Goal: Task Accomplishment & Management: Manage account settings

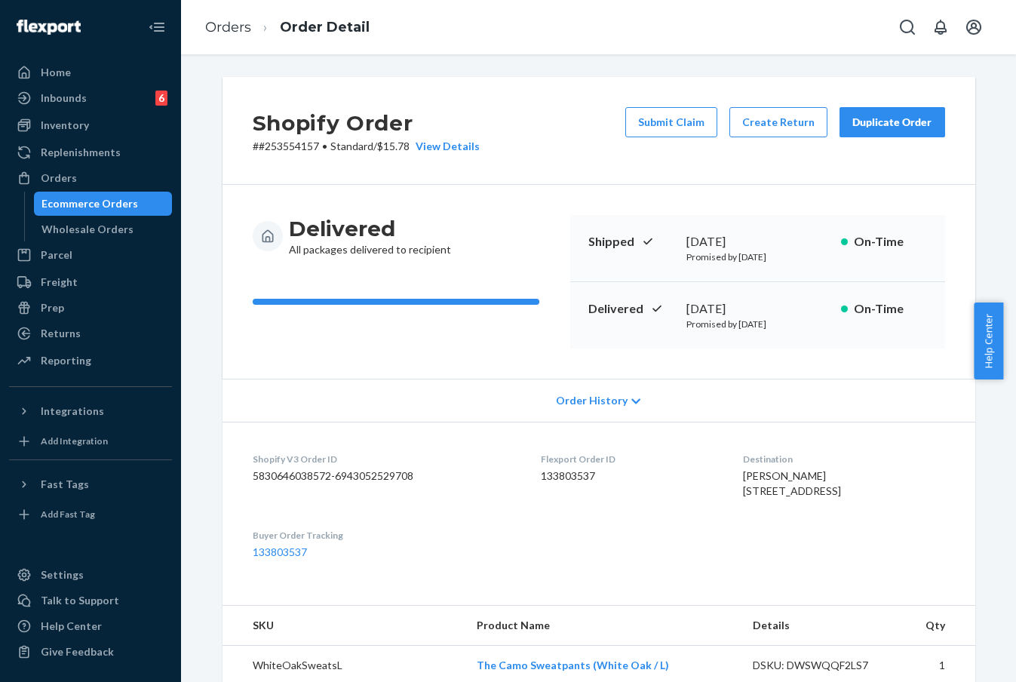
click at [226, 20] on link "Orders" at bounding box center [228, 27] width 46 height 17
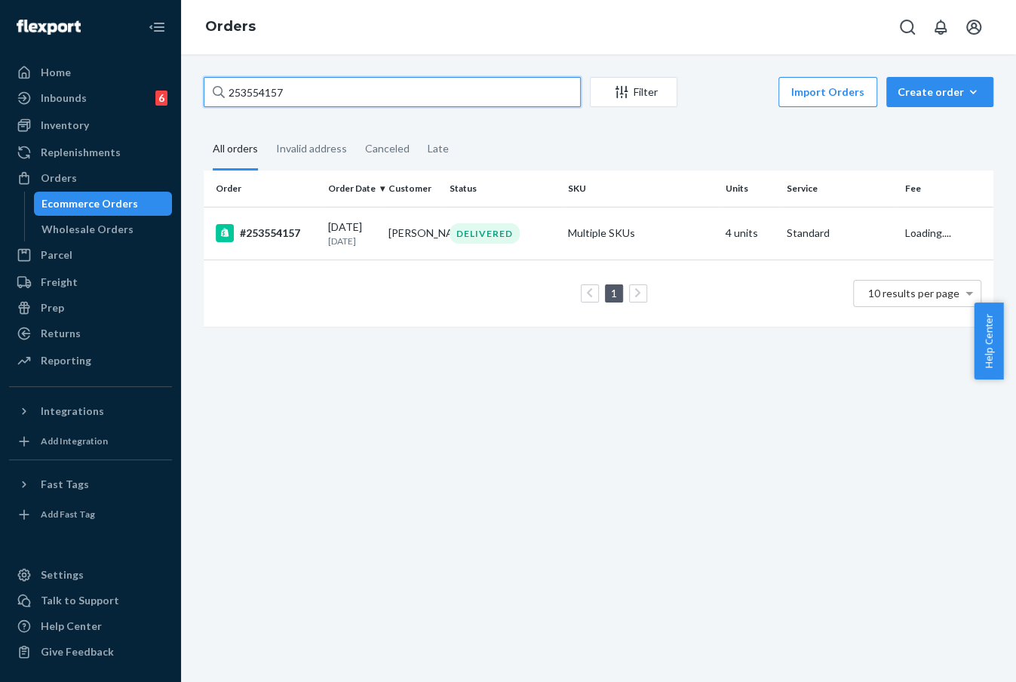
click at [269, 87] on input "253554157" at bounding box center [392, 92] width 377 height 30
paste input "4532438"
type input "254532438"
click at [346, 229] on div "[DATE] [DATE]" at bounding box center [352, 234] width 48 height 28
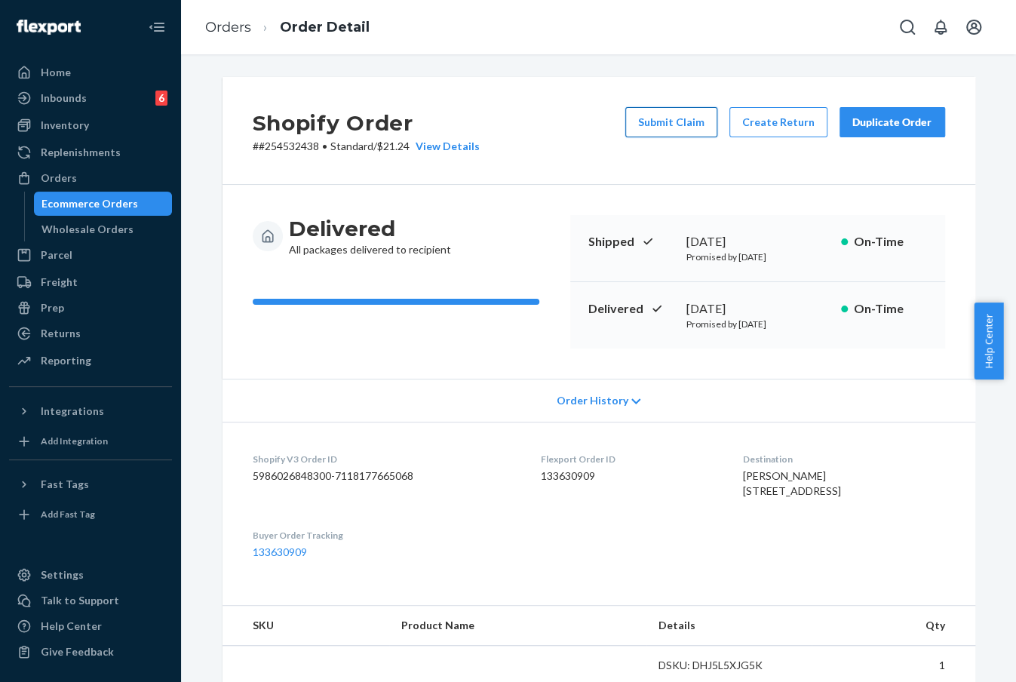
click at [686, 117] on button "Submit Claim" at bounding box center [671, 122] width 92 height 30
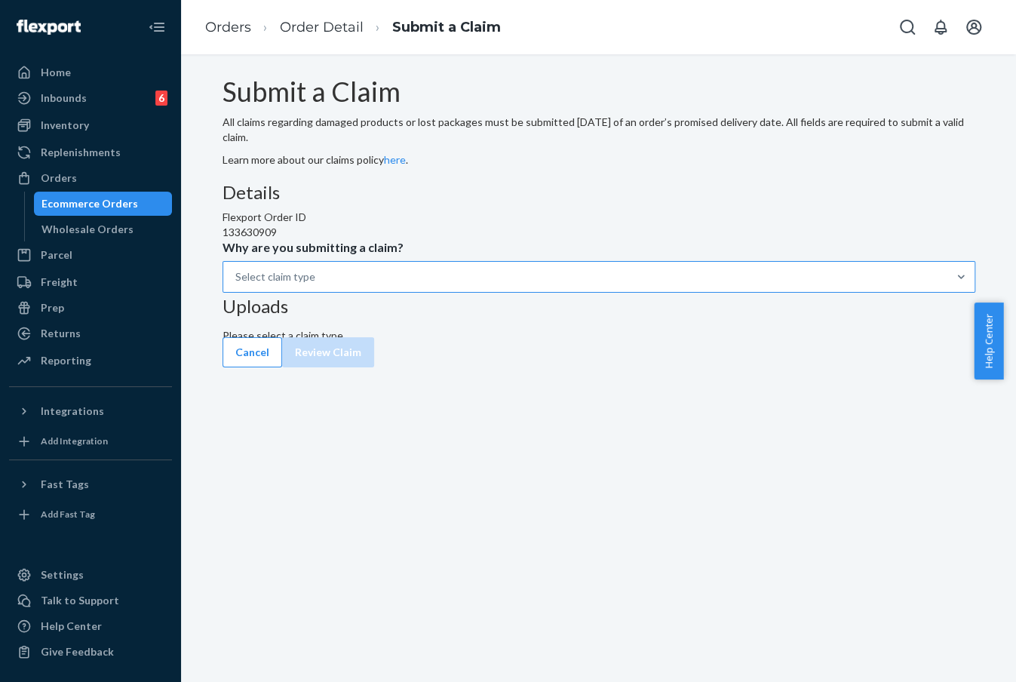
click at [473, 292] on div "Select claim type" at bounding box center [585, 277] width 724 height 30
click at [237, 284] on input "Why are you submitting a claim? Select claim type" at bounding box center [236, 276] width 2 height 15
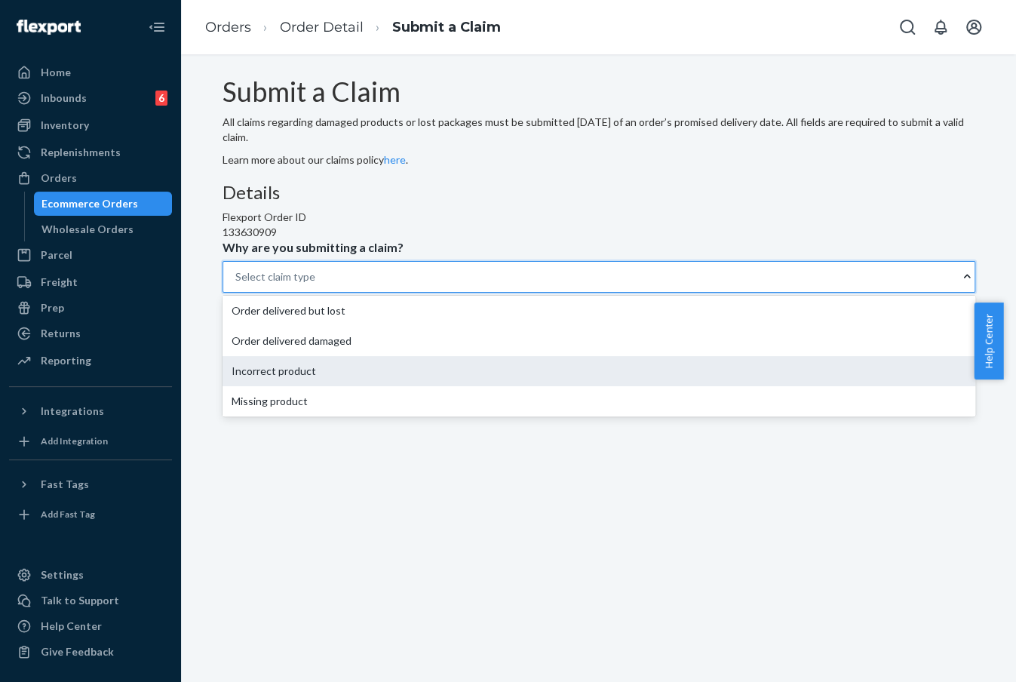
click at [465, 386] on div "Incorrect product" at bounding box center [599, 371] width 753 height 30
click at [237, 284] on input "Why are you submitting a claim? option Incorrect product focused, 3 of 4. 4 res…" at bounding box center [236, 276] width 2 height 15
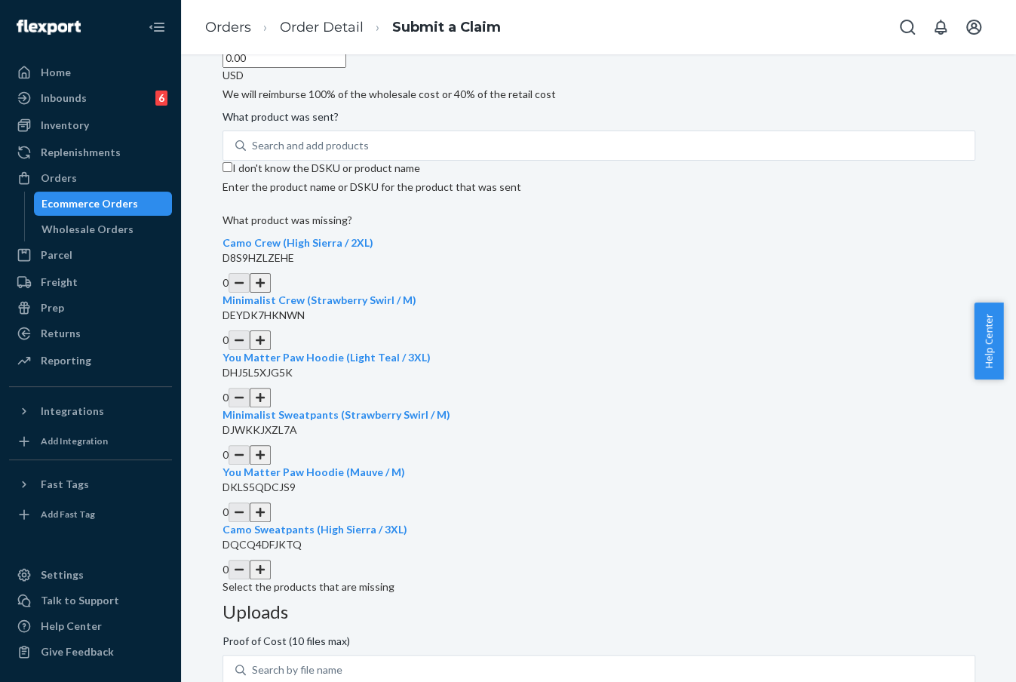
scroll to position [397, 0]
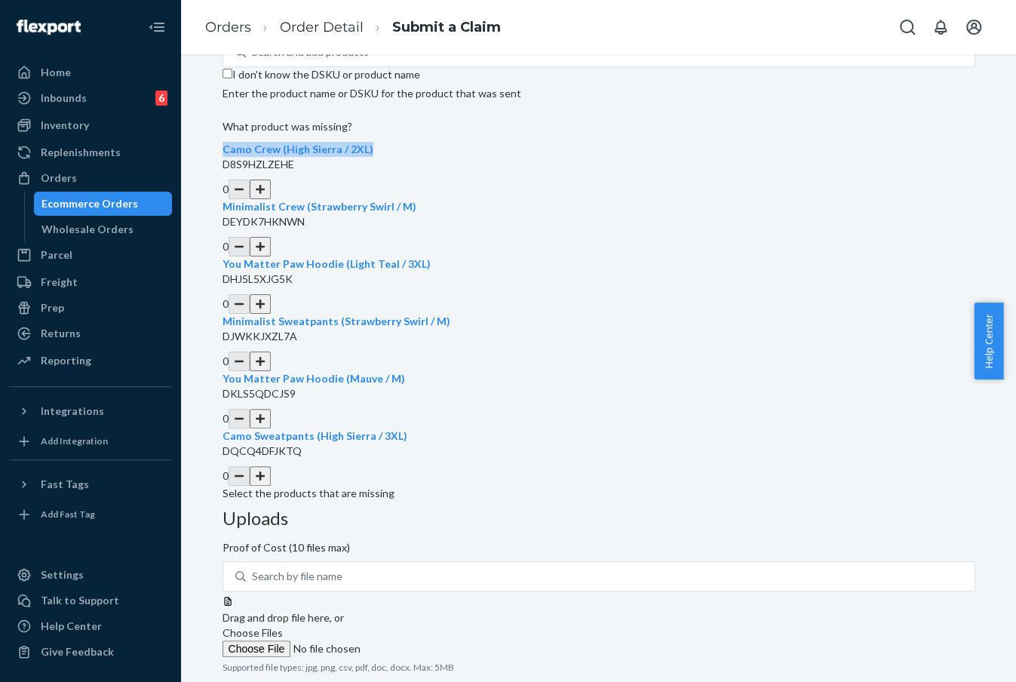
drag, startPoint x: 269, startPoint y: 292, endPoint x: 314, endPoint y: 305, distance: 47.3
click at [314, 305] on div "Submit a Claim All claims regarding damaged products or lost packages must be s…" at bounding box center [599, 236] width 753 height 1112
copy span "Camo Crew (High Sierra / 2XL)"
click at [271, 199] on button "button" at bounding box center [260, 190] width 21 height 20
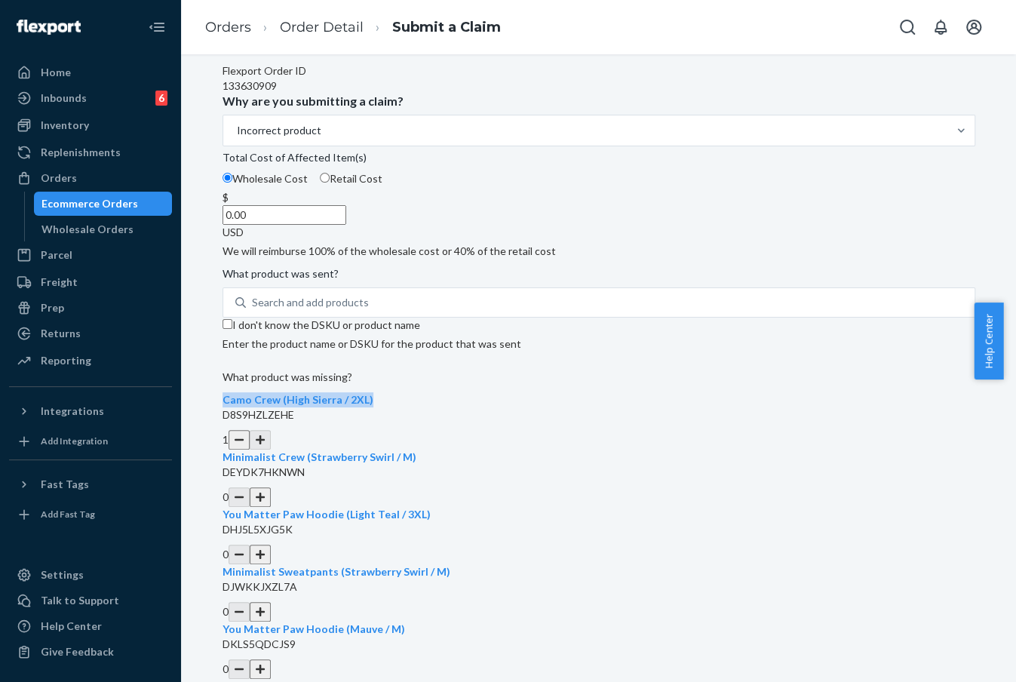
scroll to position [145, 0]
click at [364, 318] on div "Search and add products" at bounding box center [610, 303] width 729 height 27
click at [253, 312] on input "Search and add products" at bounding box center [253, 303] width 2 height 15
paste input "Camo Crew (High Sierra / 2XL)"
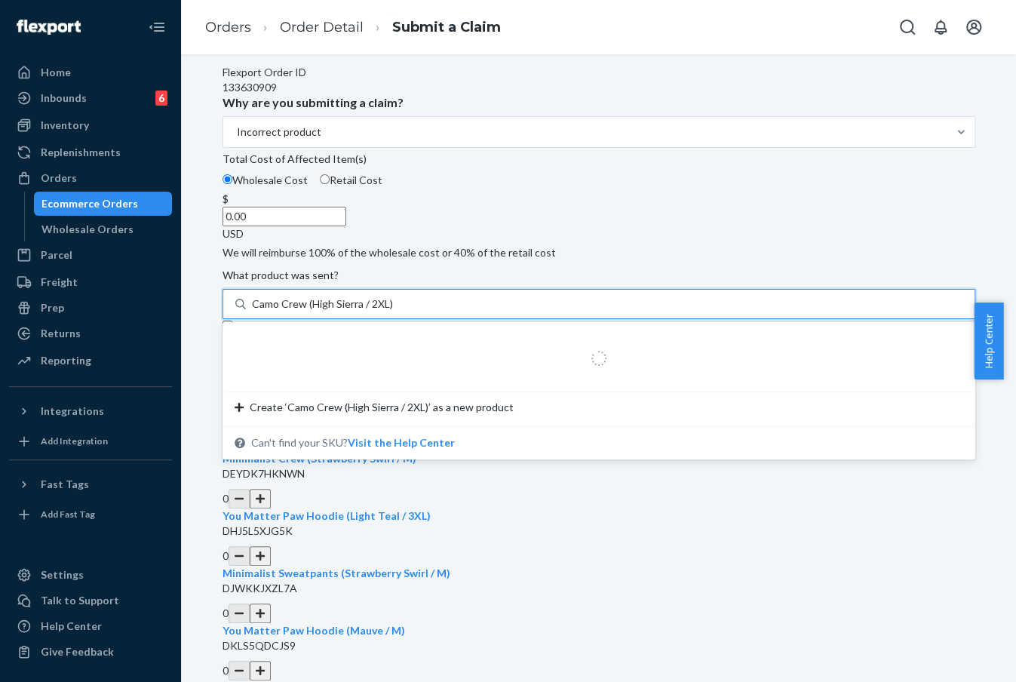
click at [394, 312] on input "Camo Crew (High Sierra / 2XL)" at bounding box center [323, 303] width 142 height 15
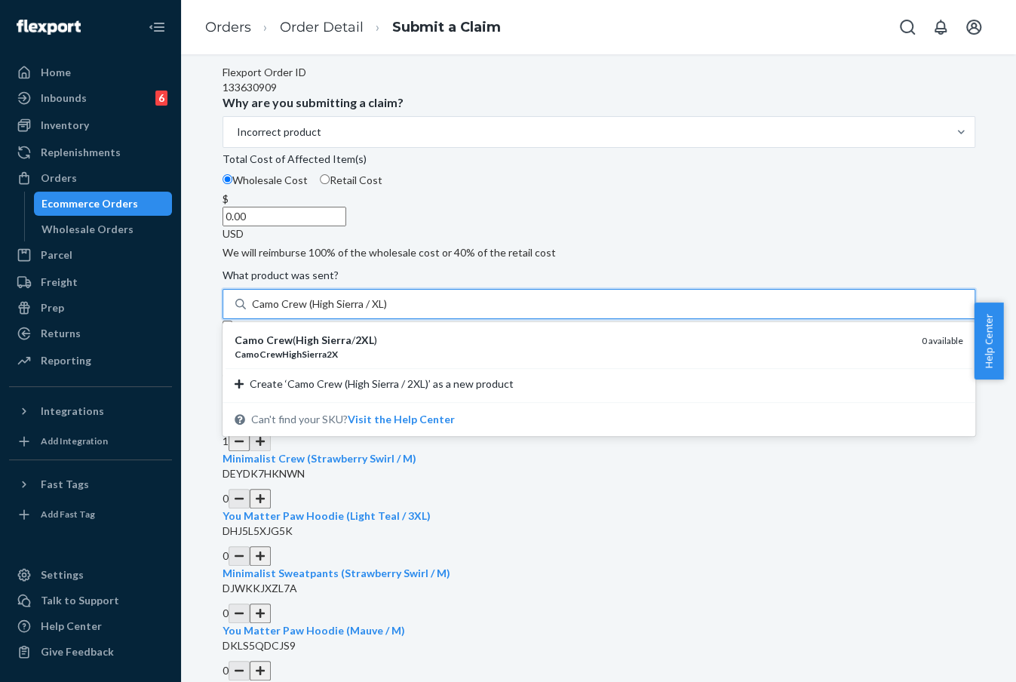
type input "Camo Crew (High Sierra / 3XL)"
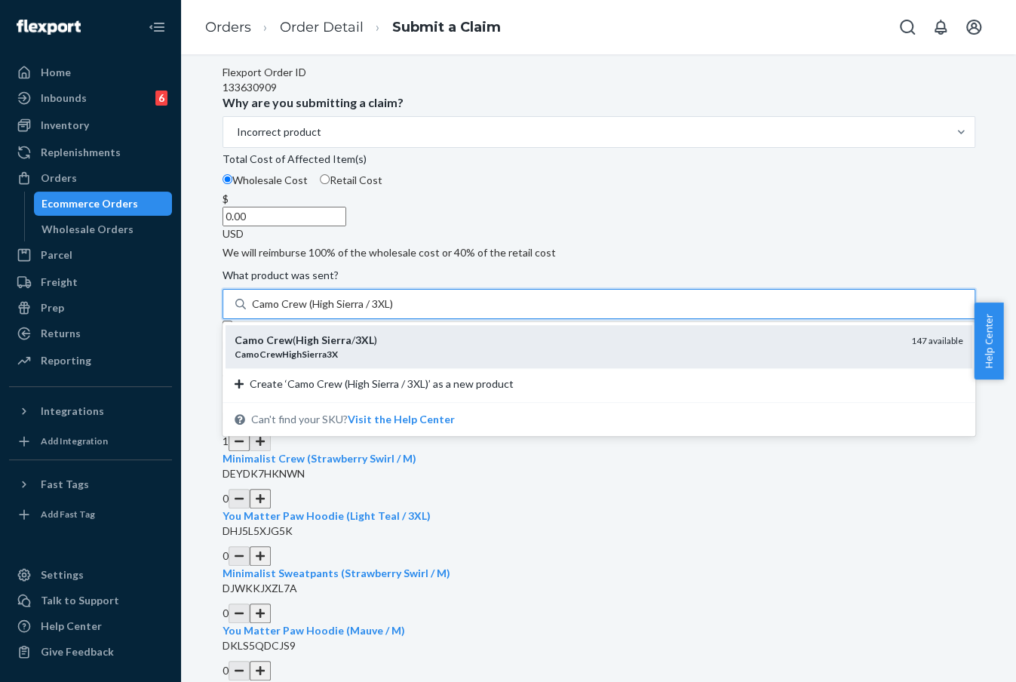
click at [453, 348] on div "Camo Crew ( High Sierra / 3XL )" at bounding box center [567, 340] width 665 height 15
click at [394, 312] on input "Camo Crew (High Sierra / 3XL)" at bounding box center [323, 303] width 142 height 15
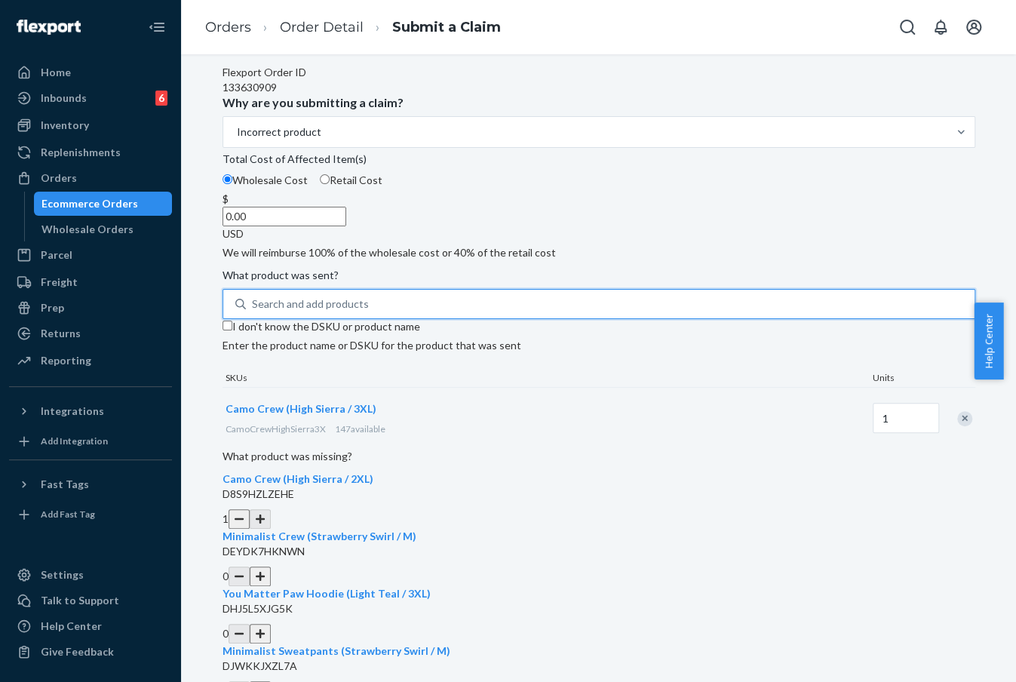
click at [346, 226] on input "0.00" at bounding box center [285, 217] width 124 height 20
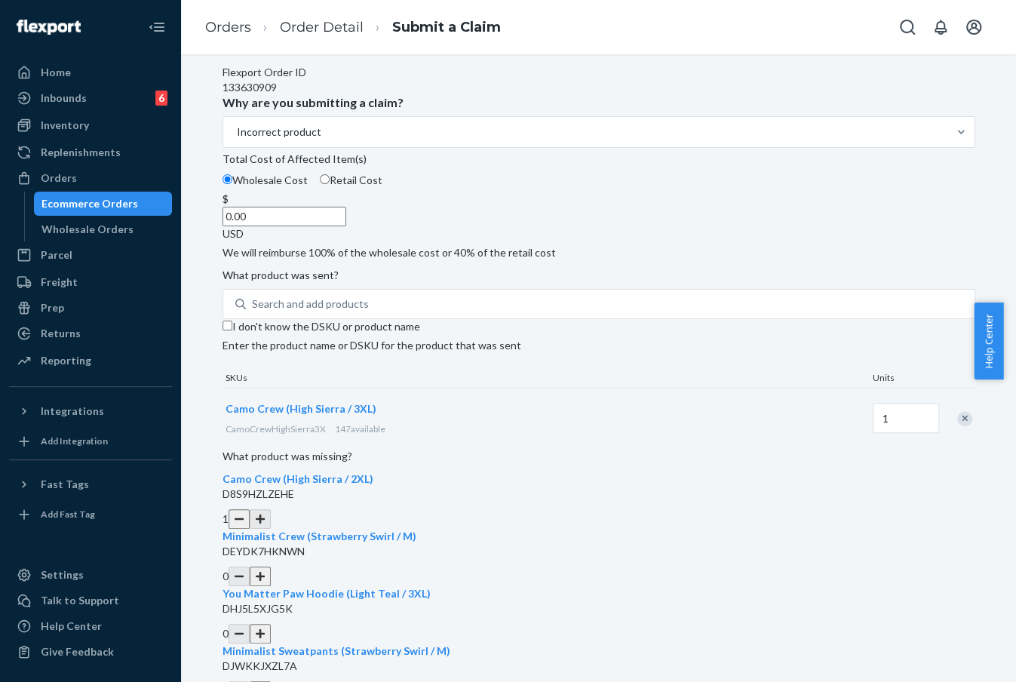
click at [346, 226] on input "0.00" at bounding box center [285, 217] width 124 height 20
type input "52.00"
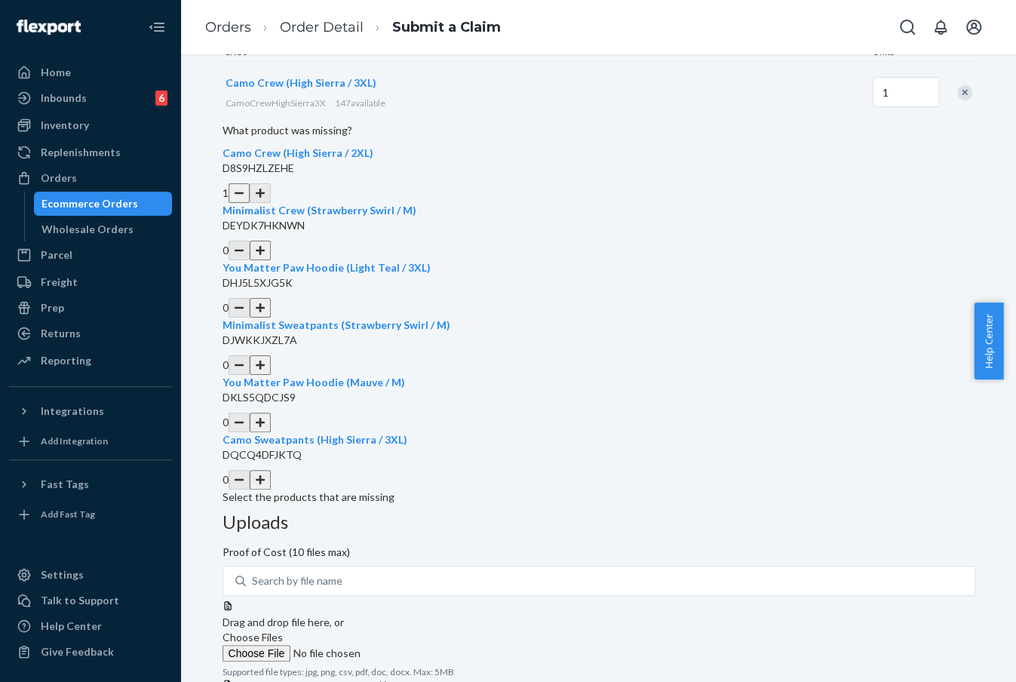
scroll to position [499, 0]
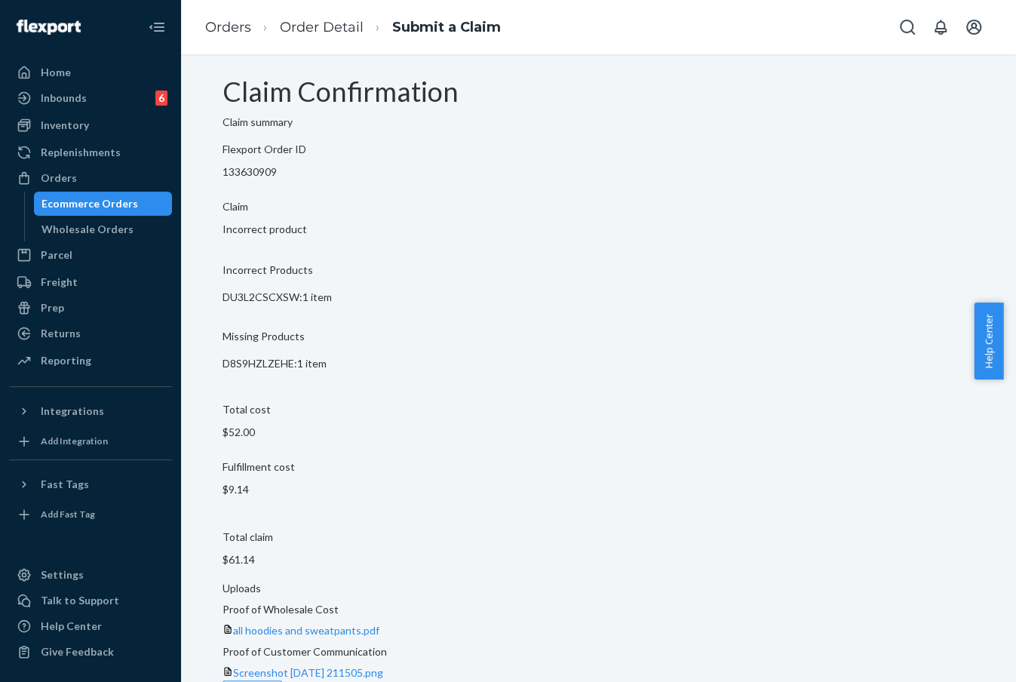
scroll to position [0, 0]
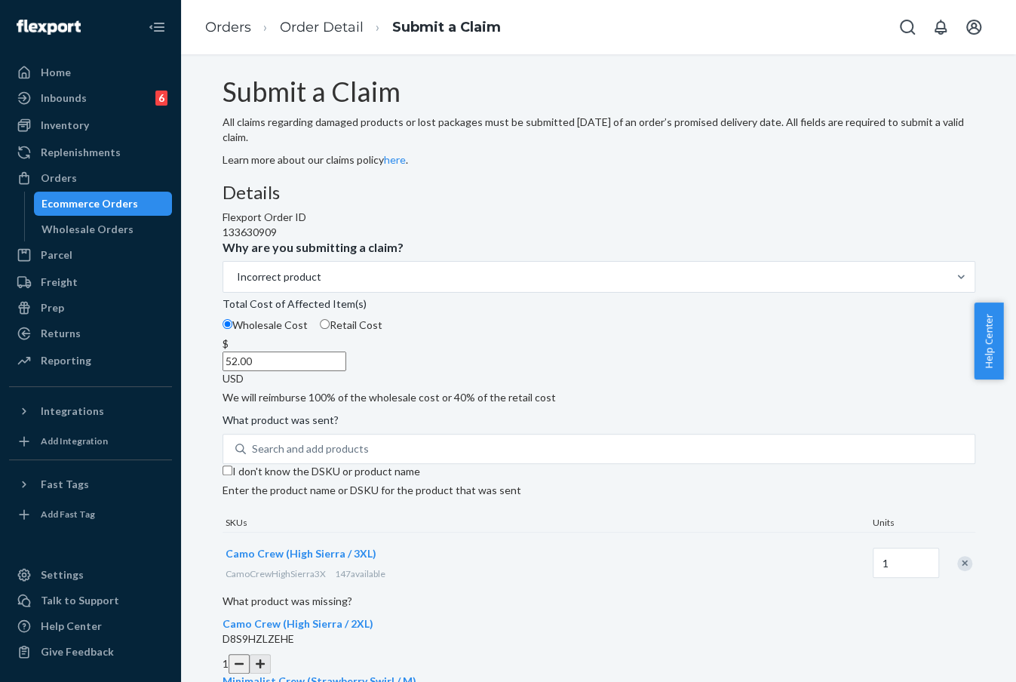
click at [346, 371] on input "52.00" at bounding box center [285, 362] width 124 height 20
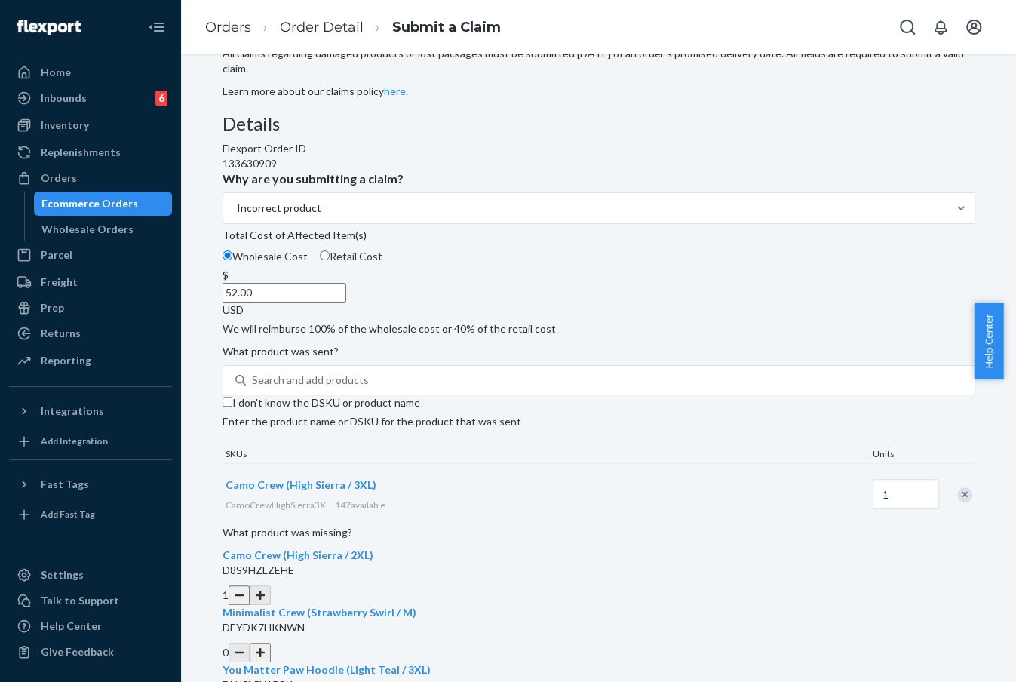
scroll to position [167, 0]
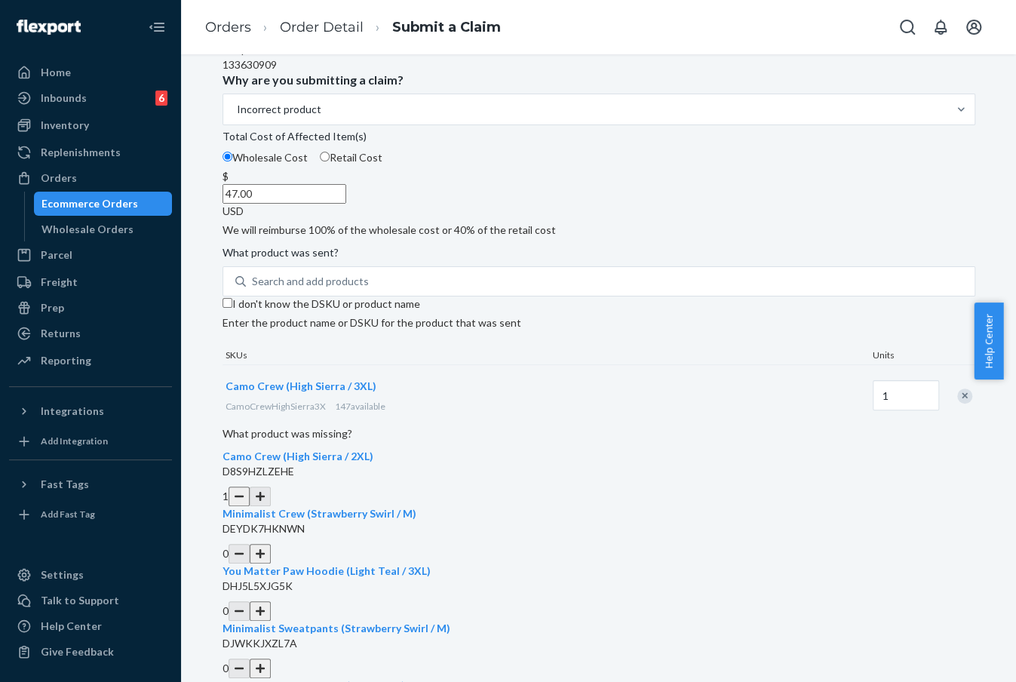
type input "47.00"
click at [585, 460] on div "Details Flexport Order ID 133630909 Why are you submitting a claim? Incorrect p…" at bounding box center [599, 572] width 753 height 1114
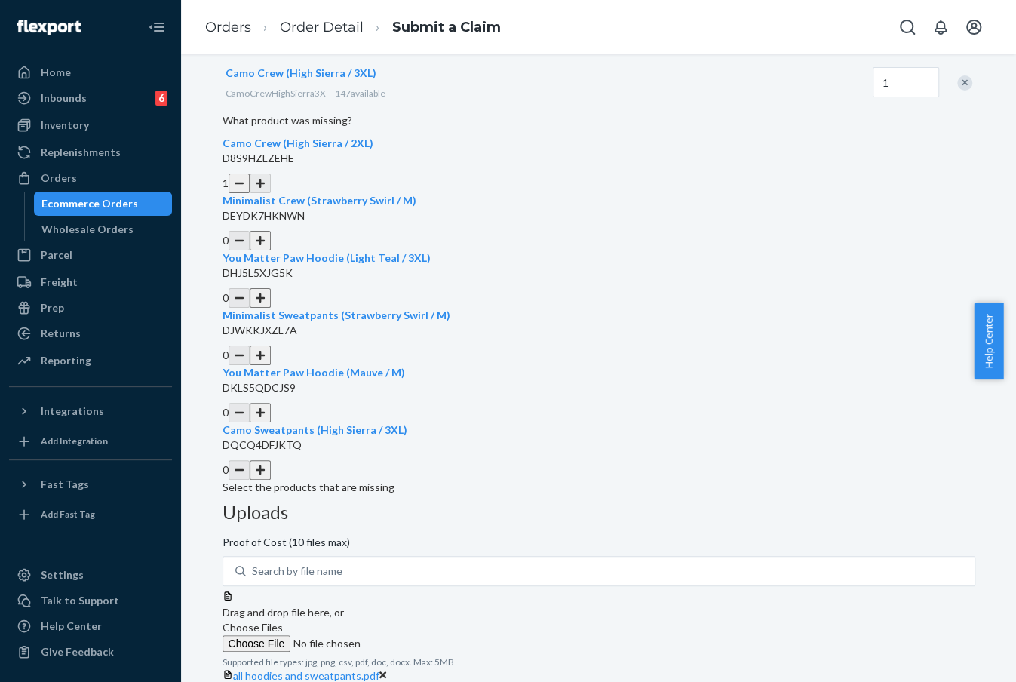
scroll to position [499, 0]
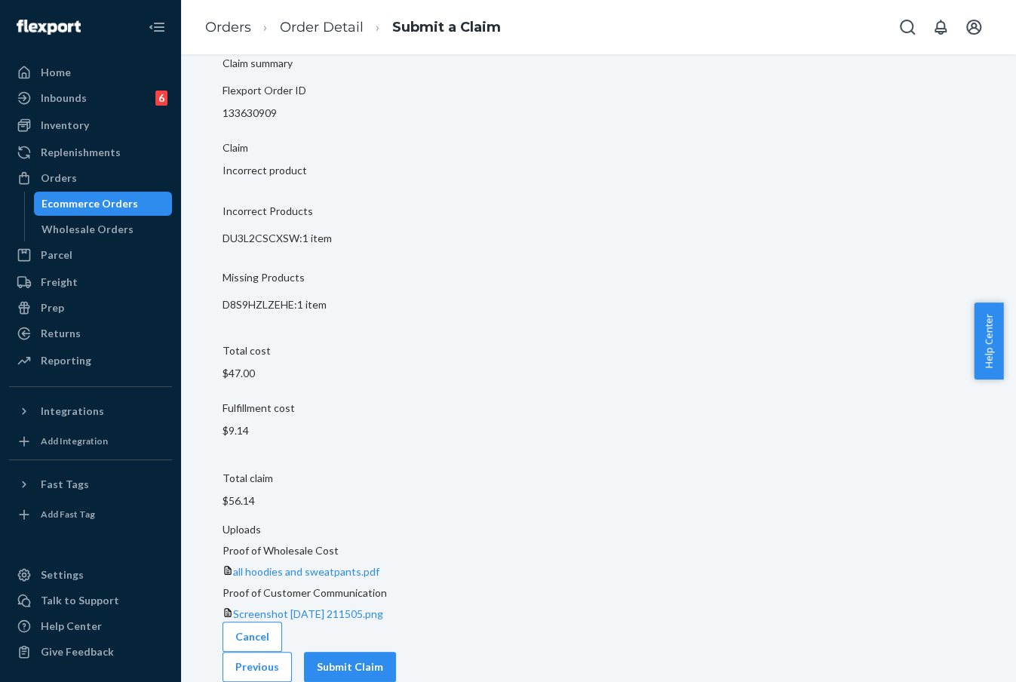
scroll to position [3, 0]
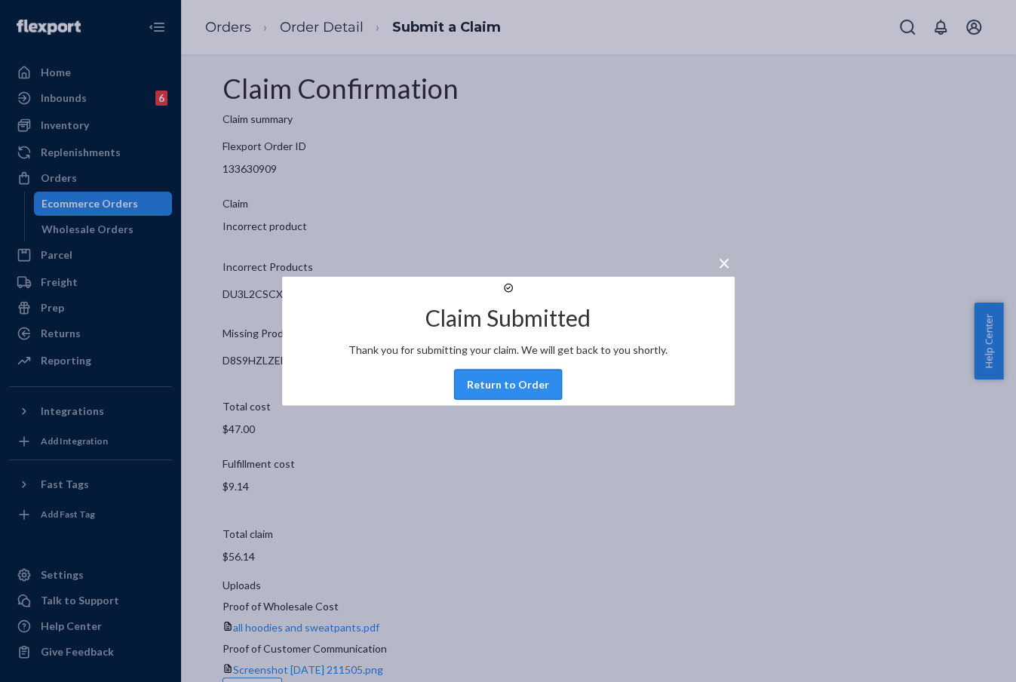
click at [523, 400] on button "Return to Order" at bounding box center [508, 385] width 108 height 30
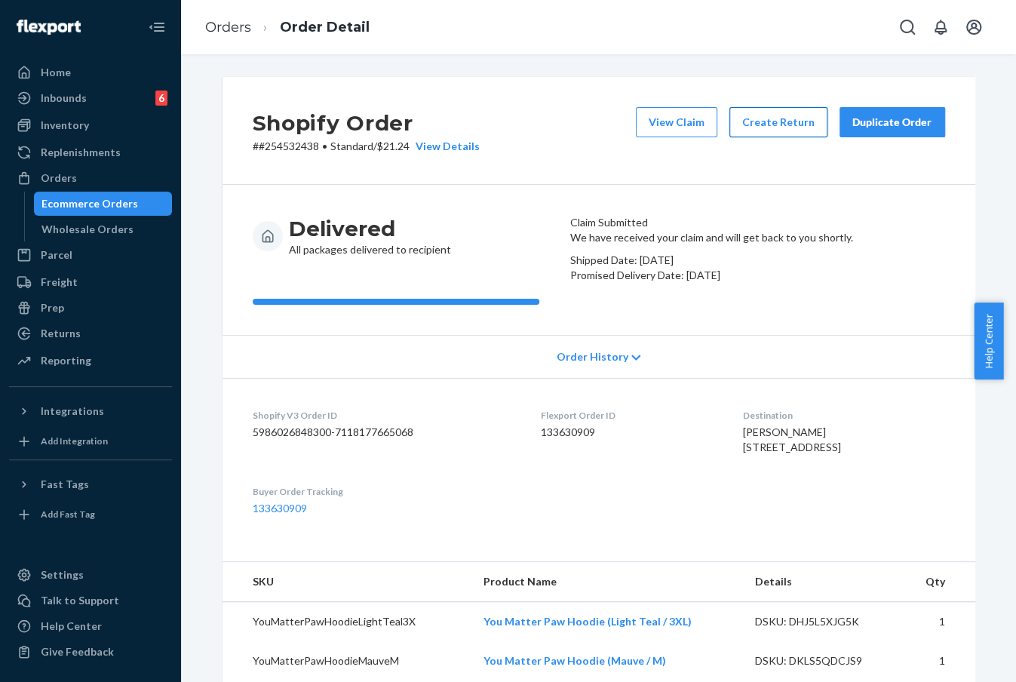
click at [772, 113] on button "Create Return" at bounding box center [778, 122] width 98 height 30
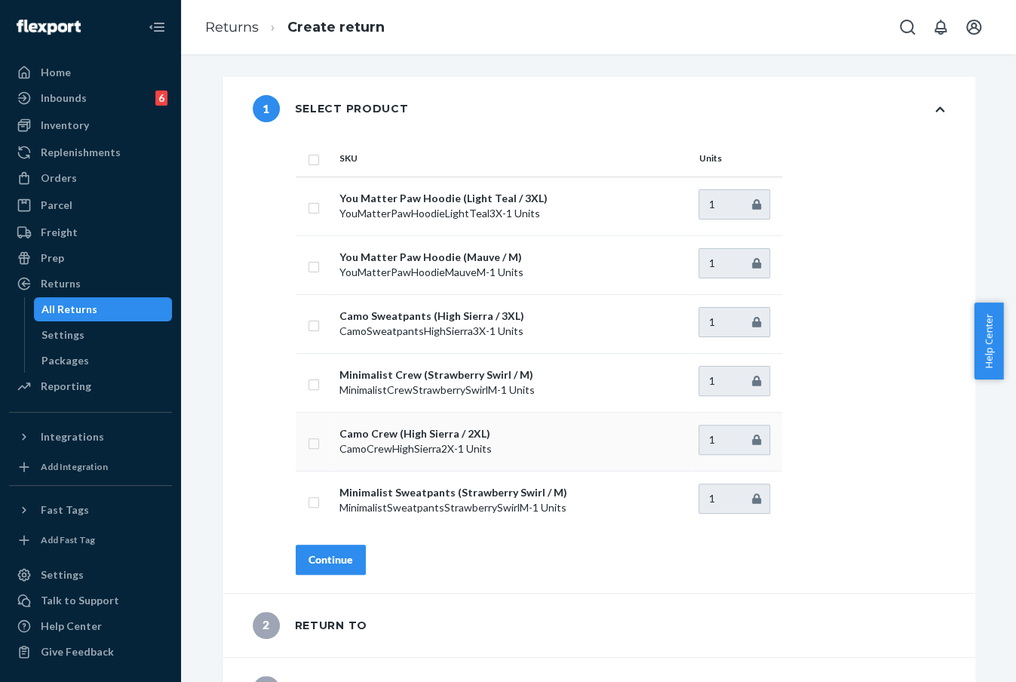
click at [308, 444] on input "checkbox" at bounding box center [314, 442] width 12 height 16
checkbox input "true"
click at [320, 557] on div "Continue" at bounding box center [331, 559] width 45 height 15
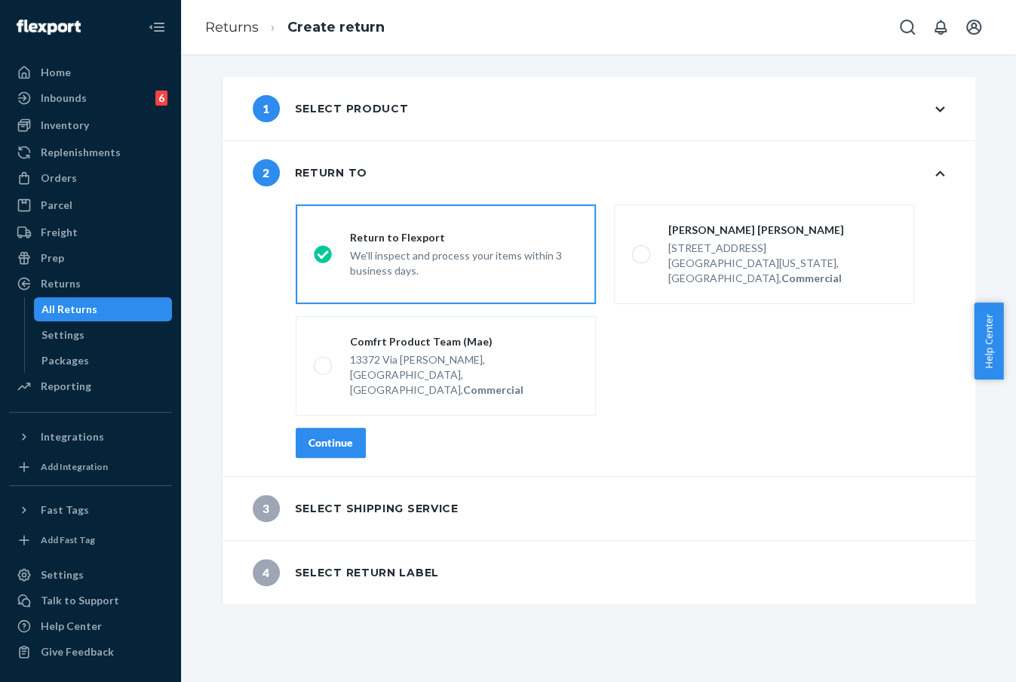
click at [330, 435] on div "Continue" at bounding box center [331, 442] width 45 height 15
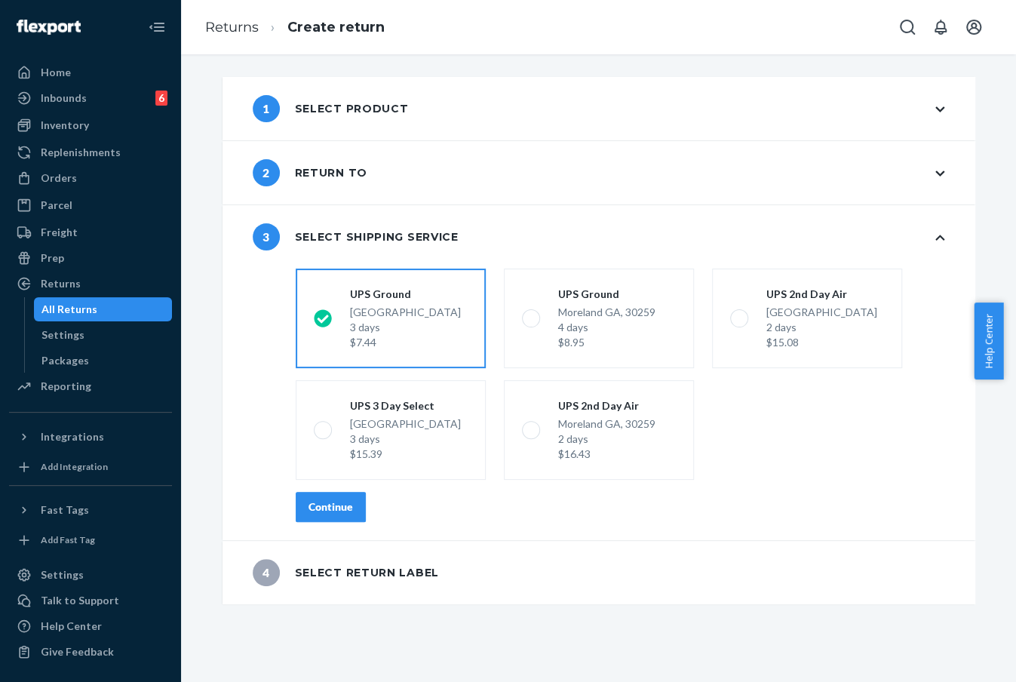
click at [326, 514] on button "Continue" at bounding box center [331, 507] width 70 height 30
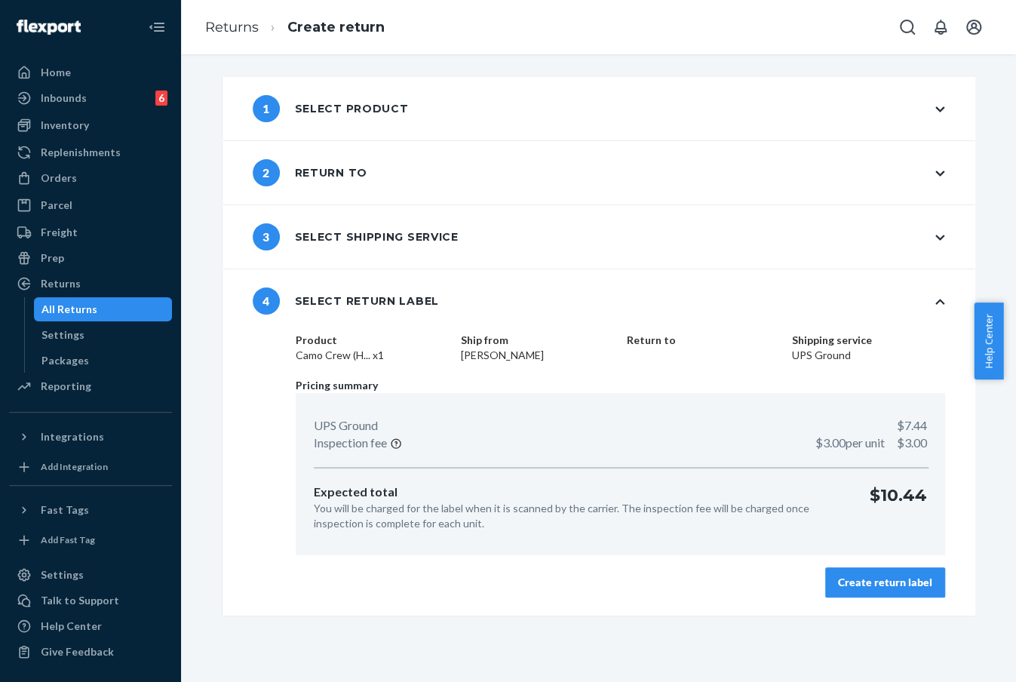
drag, startPoint x: 871, startPoint y: 592, endPoint x: 849, endPoint y: 588, distance: 22.2
click at [873, 592] on button "Create return label" at bounding box center [885, 582] width 120 height 30
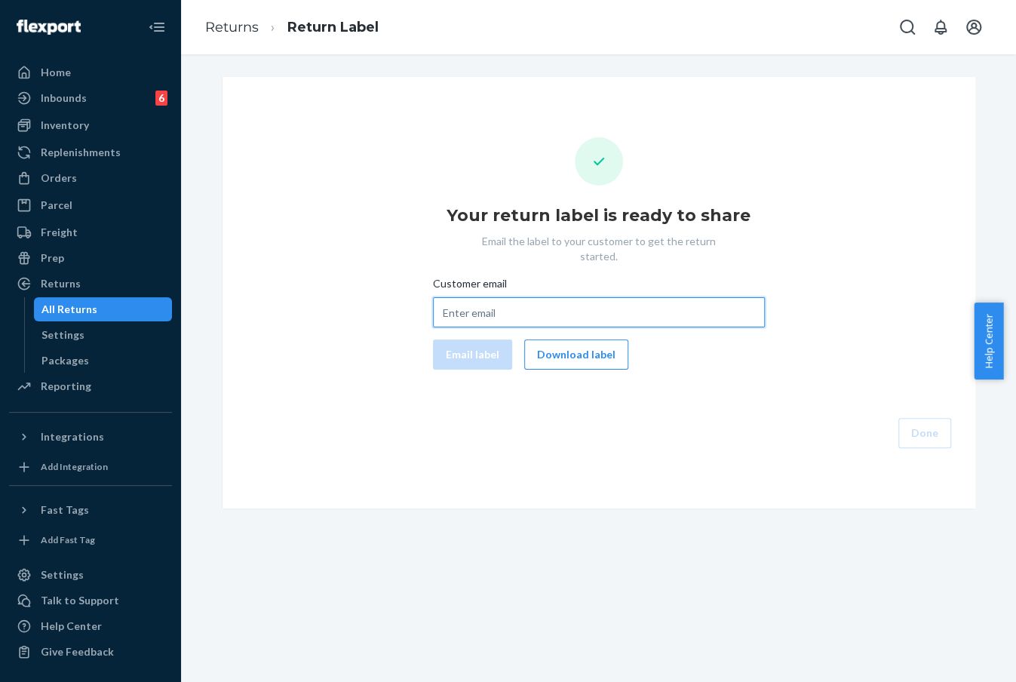
click at [564, 297] on input "Customer email" at bounding box center [599, 312] width 332 height 30
paste input "[EMAIL_ADDRESS][DOMAIN_NAME]"
type input "[EMAIL_ADDRESS][DOMAIN_NAME]"
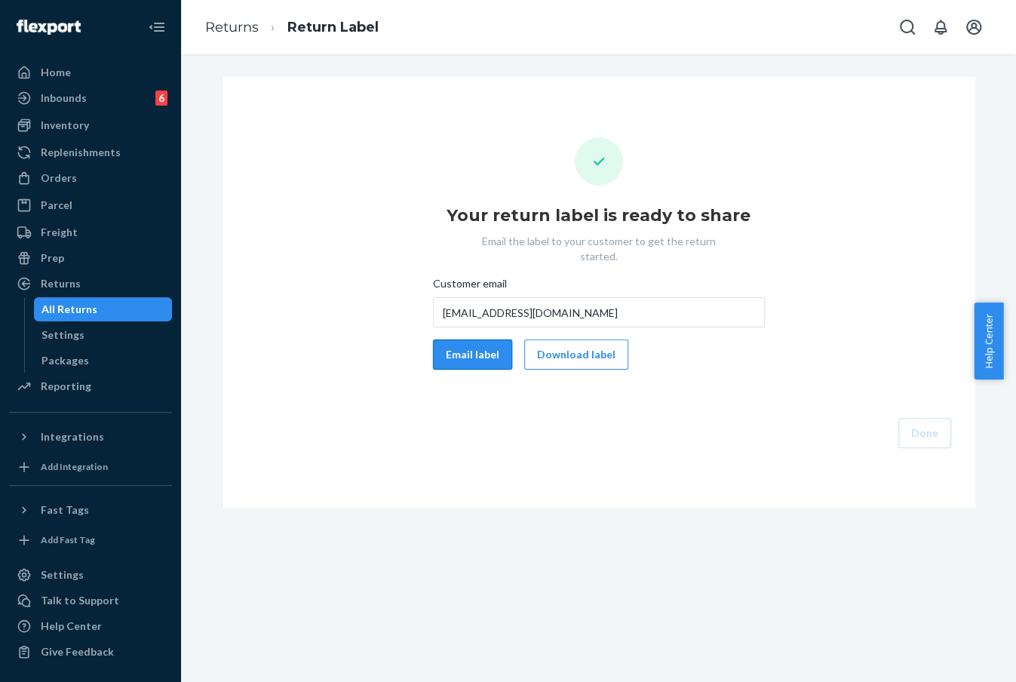
click at [468, 344] on button "Email label" at bounding box center [472, 354] width 79 height 30
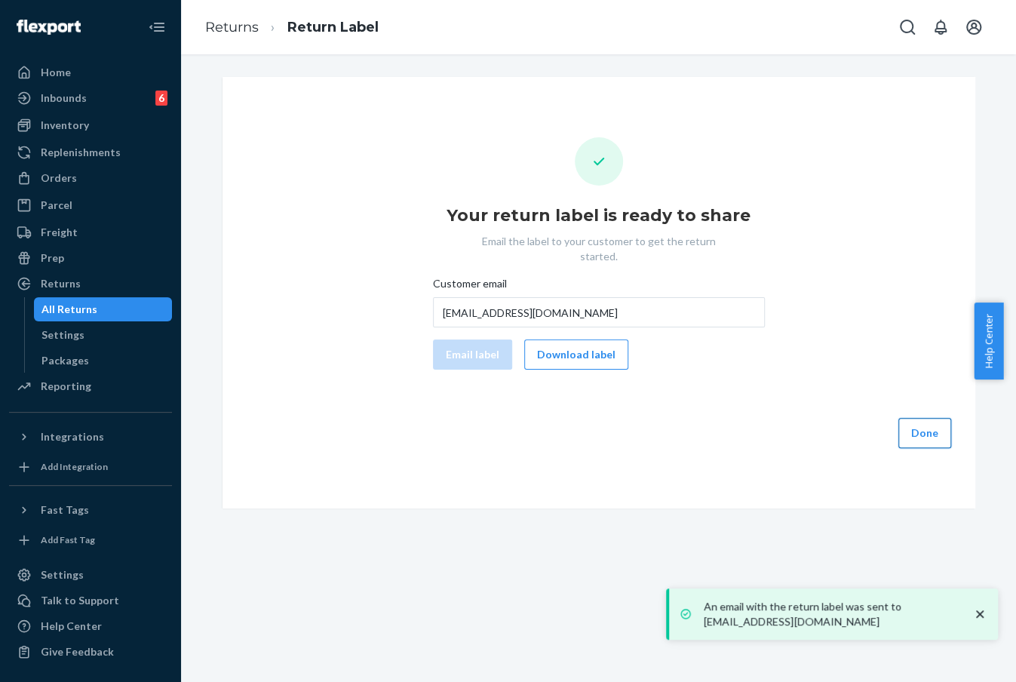
click at [923, 422] on button "Done" at bounding box center [924, 433] width 53 height 30
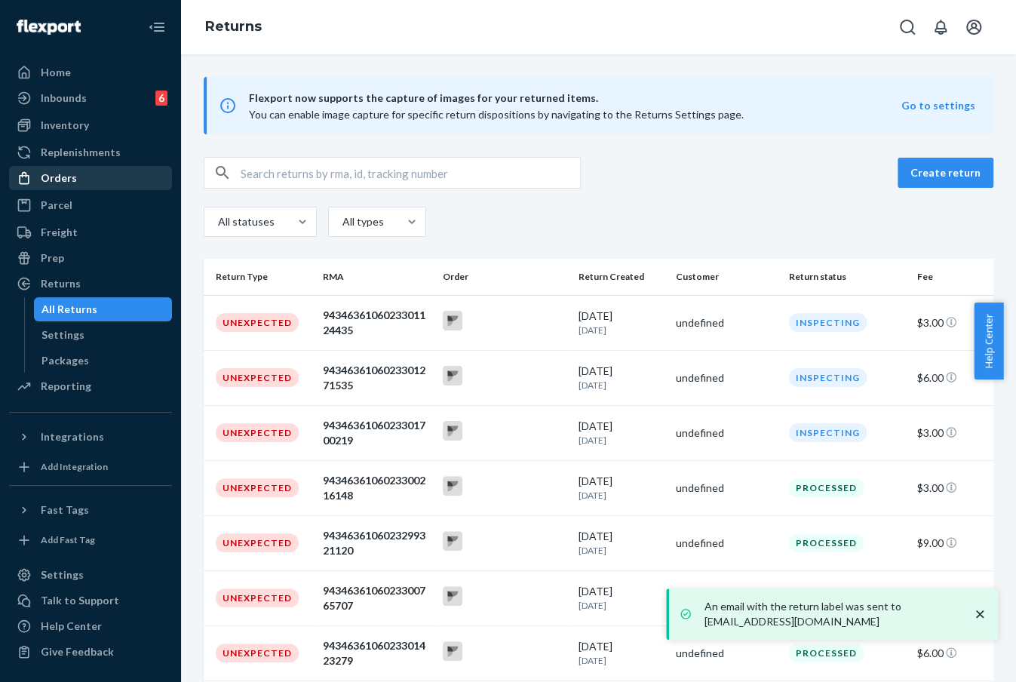
click at [72, 189] on div "Orders" at bounding box center [91, 177] width 160 height 21
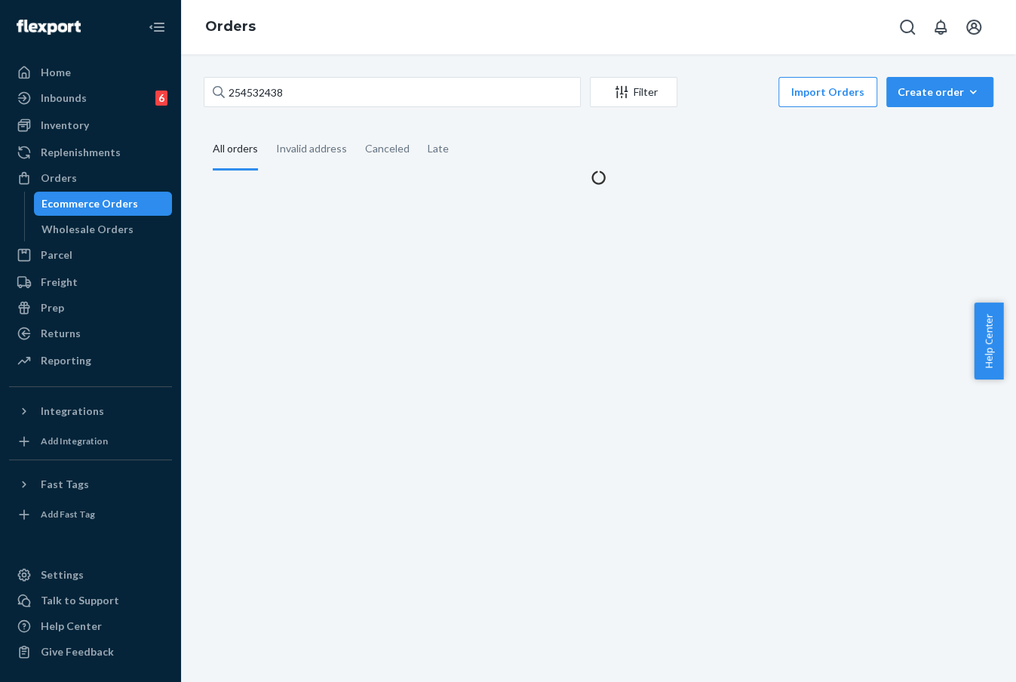
click at [301, 116] on div "254532438 Filter Import Orders Create order Ecommerce order Removal order All o…" at bounding box center [598, 131] width 812 height 108
click at [313, 99] on input "254532438" at bounding box center [392, 92] width 377 height 30
paste input "3940825"
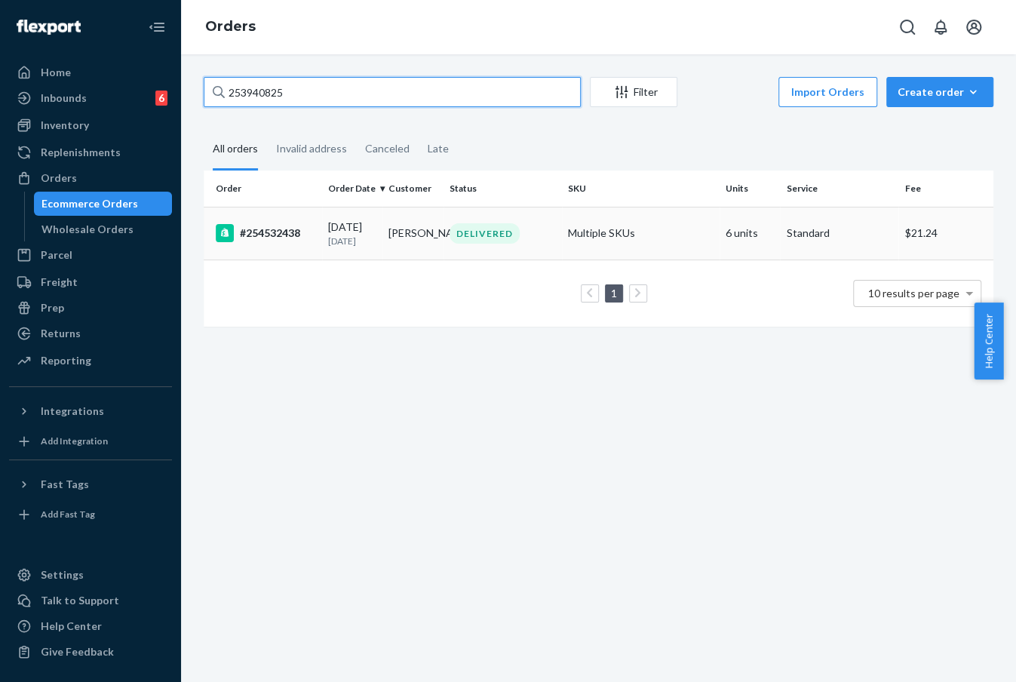
type input "253940825"
click at [403, 237] on td "[PERSON_NAME]" at bounding box center [412, 233] width 60 height 53
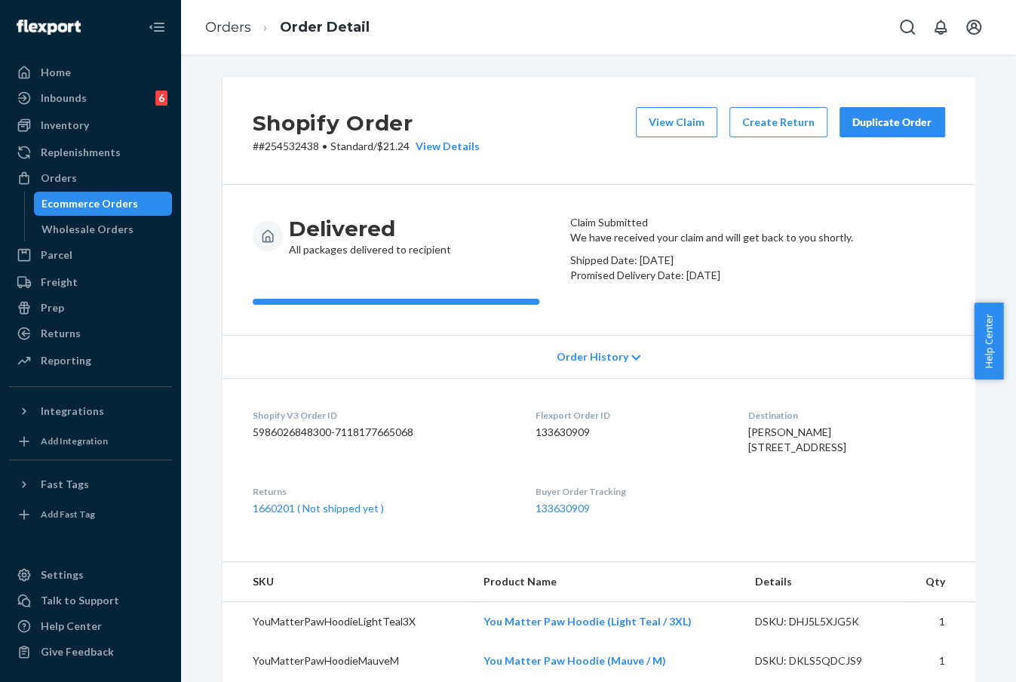
click at [488, 305] on div "Delivered All packages delivered to recipient" at bounding box center [405, 260] width 305 height 90
click at [889, 124] on div "Duplicate Order" at bounding box center [892, 122] width 80 height 15
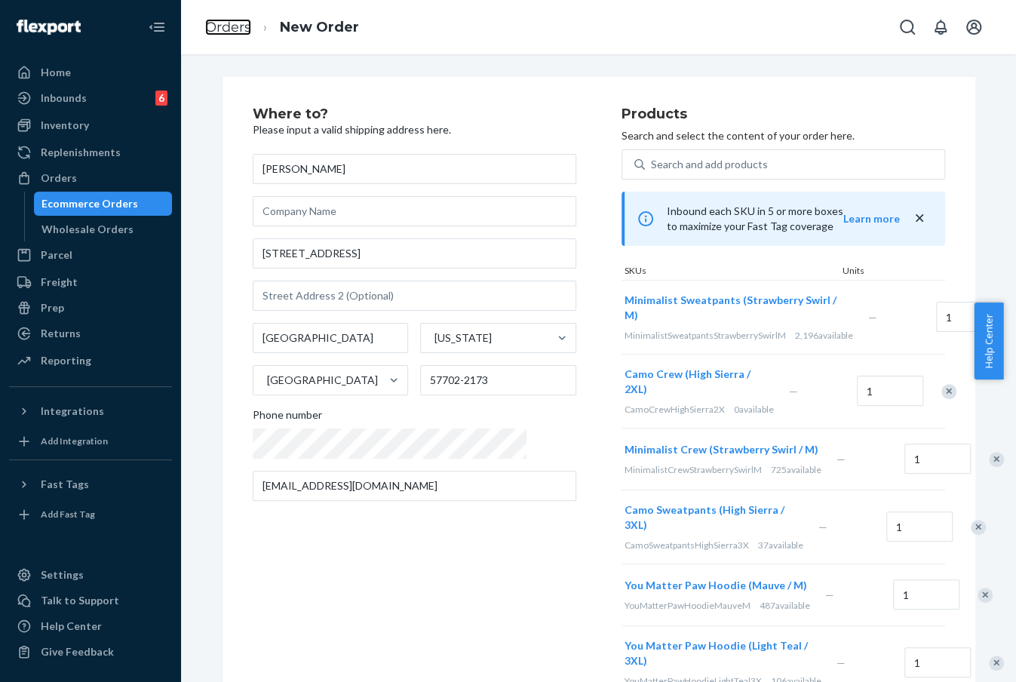
drag, startPoint x: 232, startPoint y: 23, endPoint x: 270, endPoint y: 67, distance: 58.8
click at [232, 23] on link "Orders" at bounding box center [228, 27] width 46 height 17
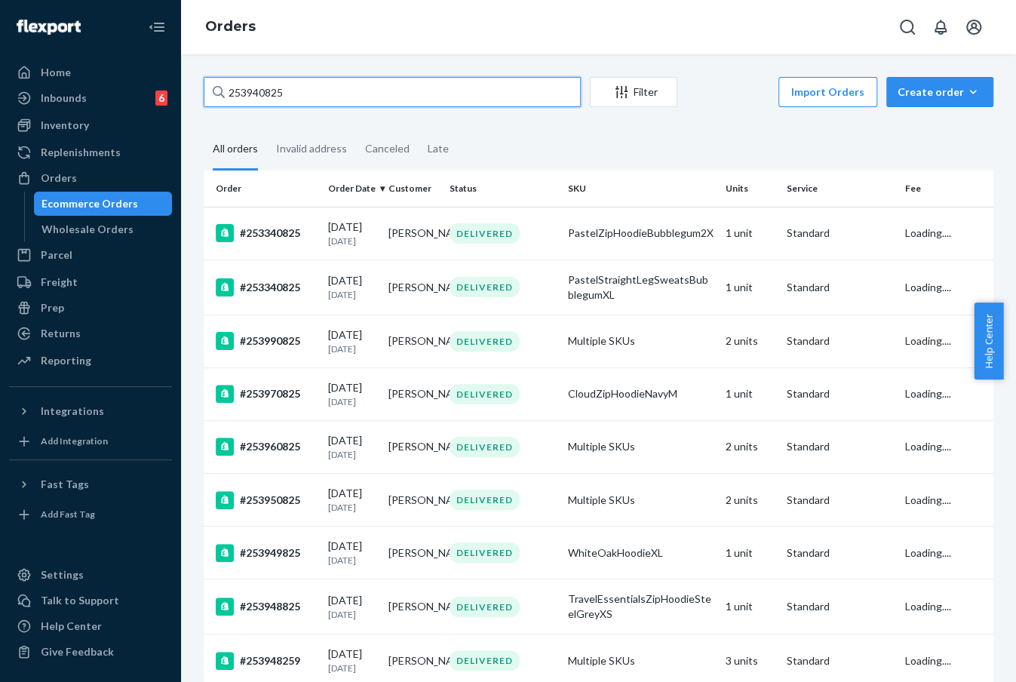
click at [272, 93] on input "253940825" at bounding box center [392, 92] width 377 height 30
paste input "51753"
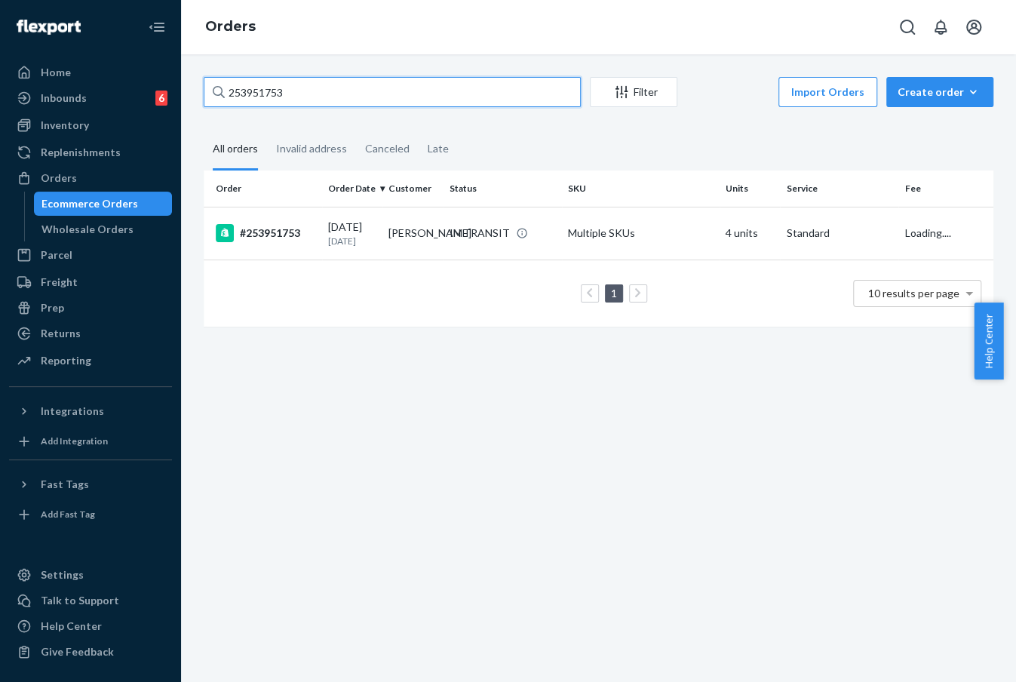
type input "253951753"
click at [385, 214] on td "[PERSON_NAME]" at bounding box center [412, 233] width 60 height 53
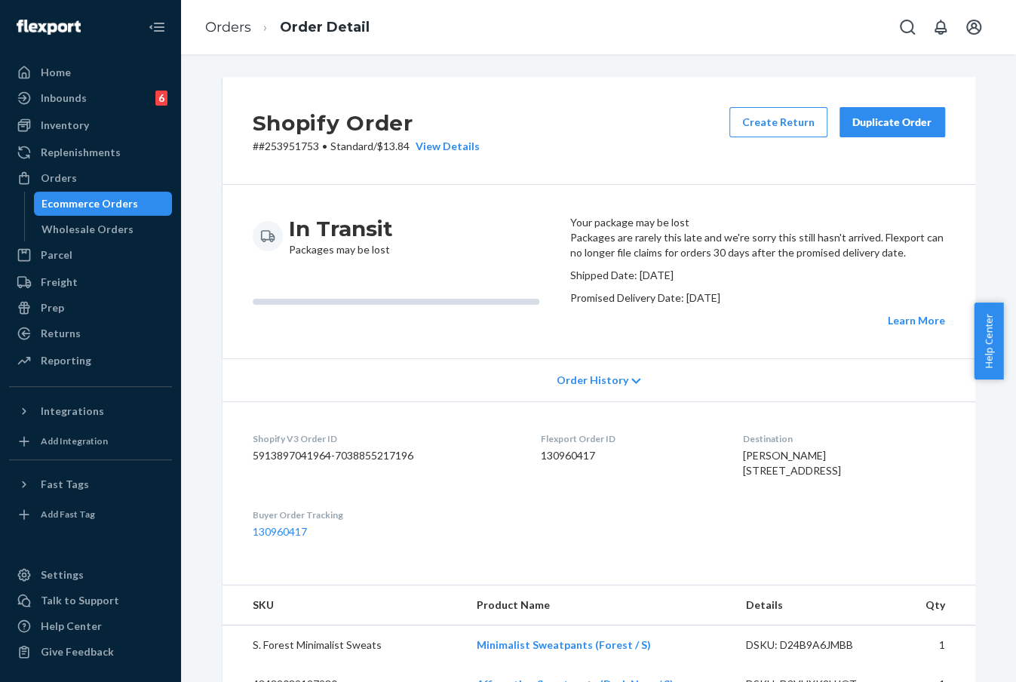
click at [895, 123] on div "Duplicate Order" at bounding box center [892, 122] width 80 height 15
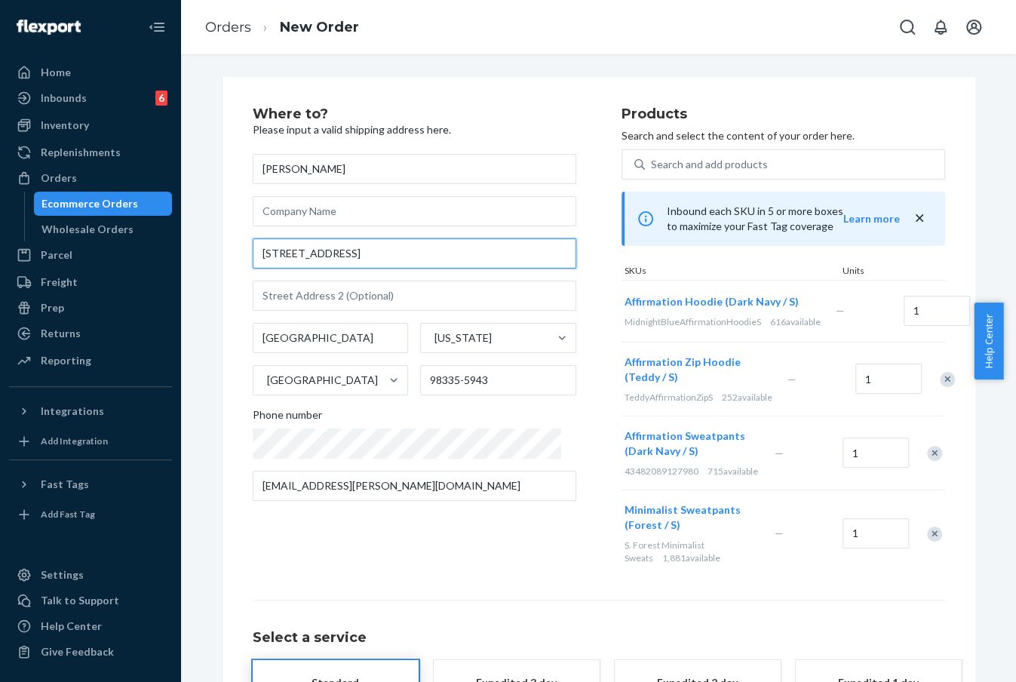
drag, startPoint x: 378, startPoint y: 249, endPoint x: 271, endPoint y: 253, distance: 107.2
click at [271, 253] on input "[STREET_ADDRESS]" at bounding box center [415, 253] width 324 height 30
click at [406, 236] on div "[PERSON_NAME] [STREET_ADDRESS][US_STATE][PHONE_NUMBER] Phone number [EMAIL_ADDR…" at bounding box center [415, 327] width 324 height 347
drag, startPoint x: 378, startPoint y: 241, endPoint x: 244, endPoint y: 250, distance: 134.5
click at [244, 250] on div "Where to? Please input a valid shipping address here. [PERSON_NAME] [STREET_ADD…" at bounding box center [599, 451] width 753 height 749
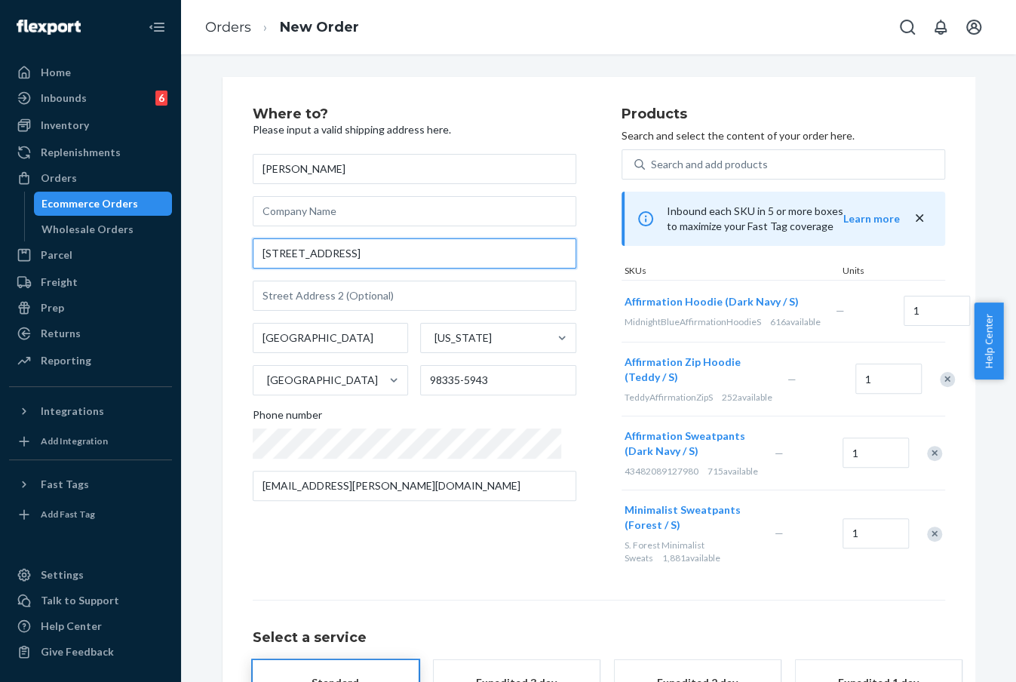
paste input "reet NW, [GEOGRAPHIC_DATA]"
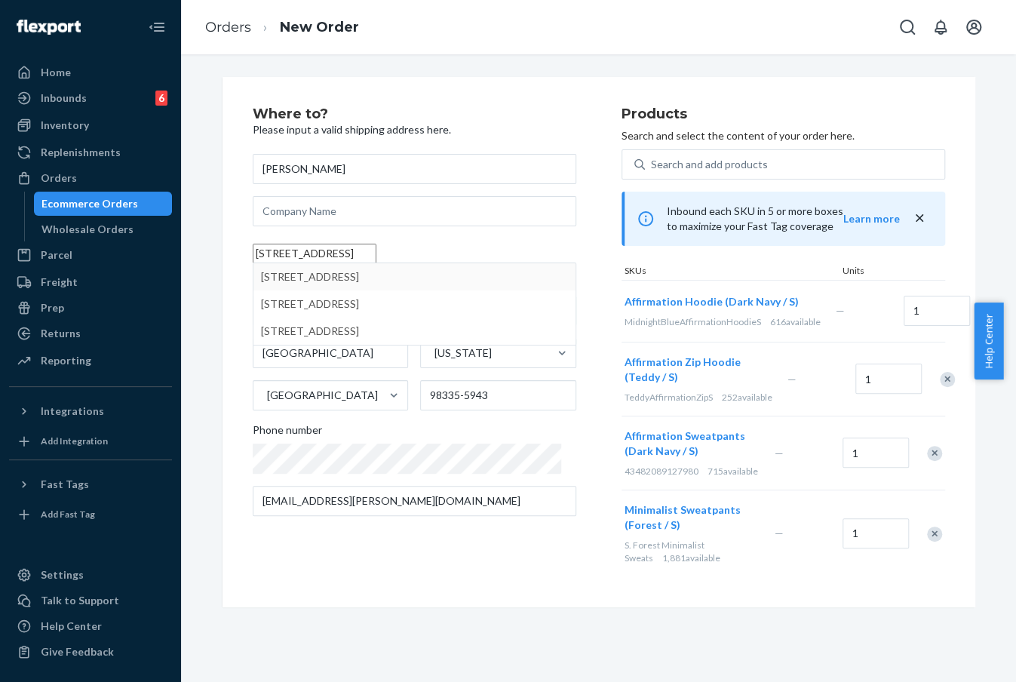
type input "[STREET_ADDRESS]"
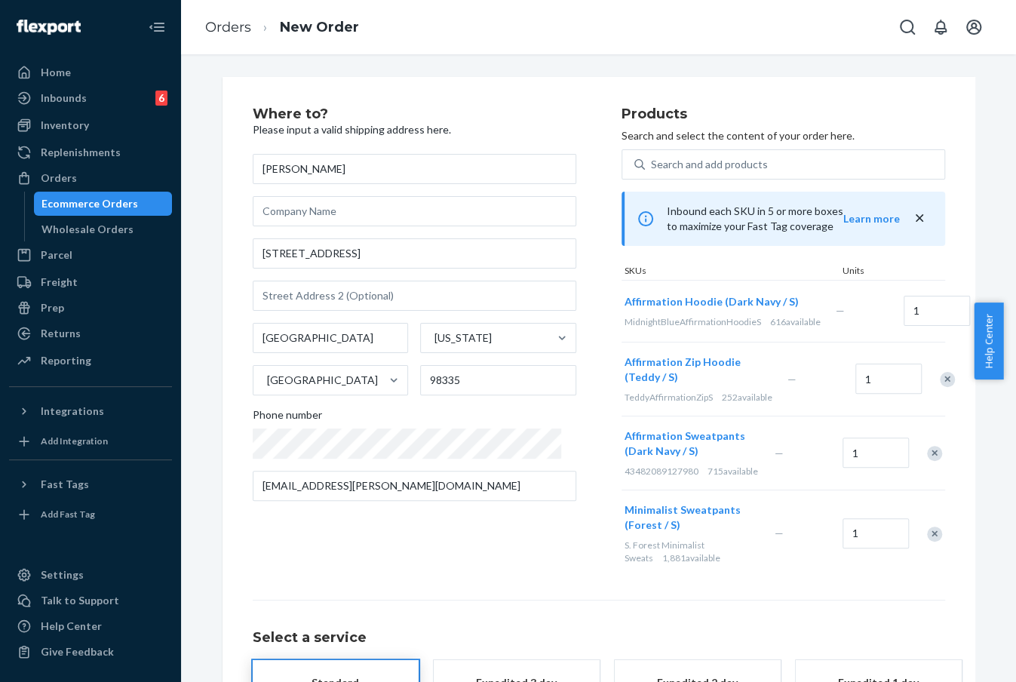
click at [517, 577] on div "Where to? Please input a valid shipping address here. [PERSON_NAME] [STREET_ADD…" at bounding box center [437, 342] width 369 height 470
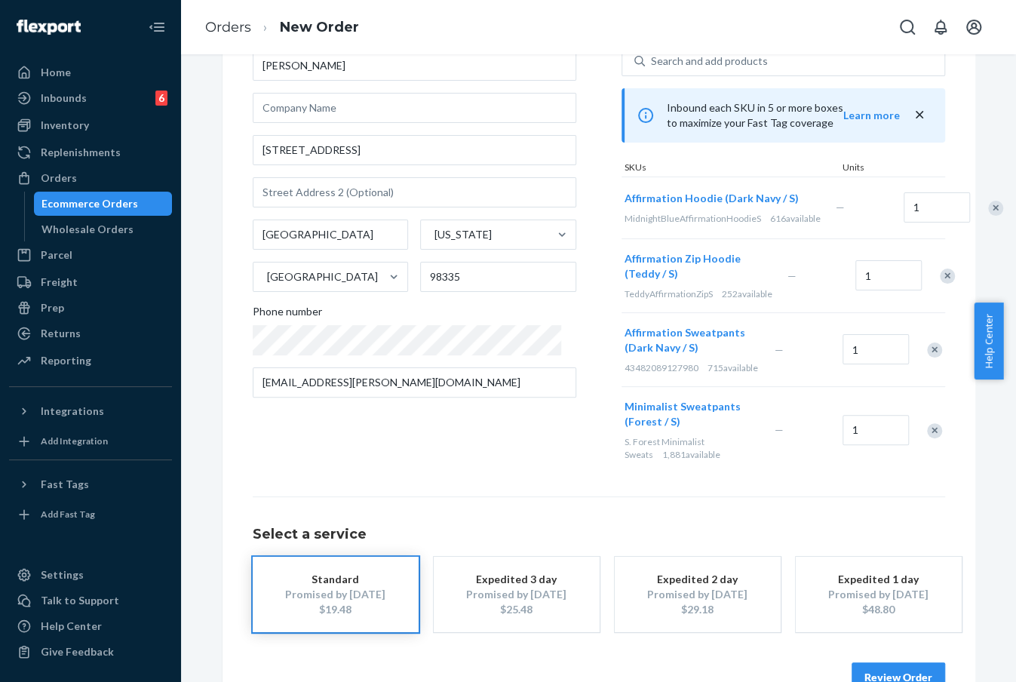
scroll to position [169, 0]
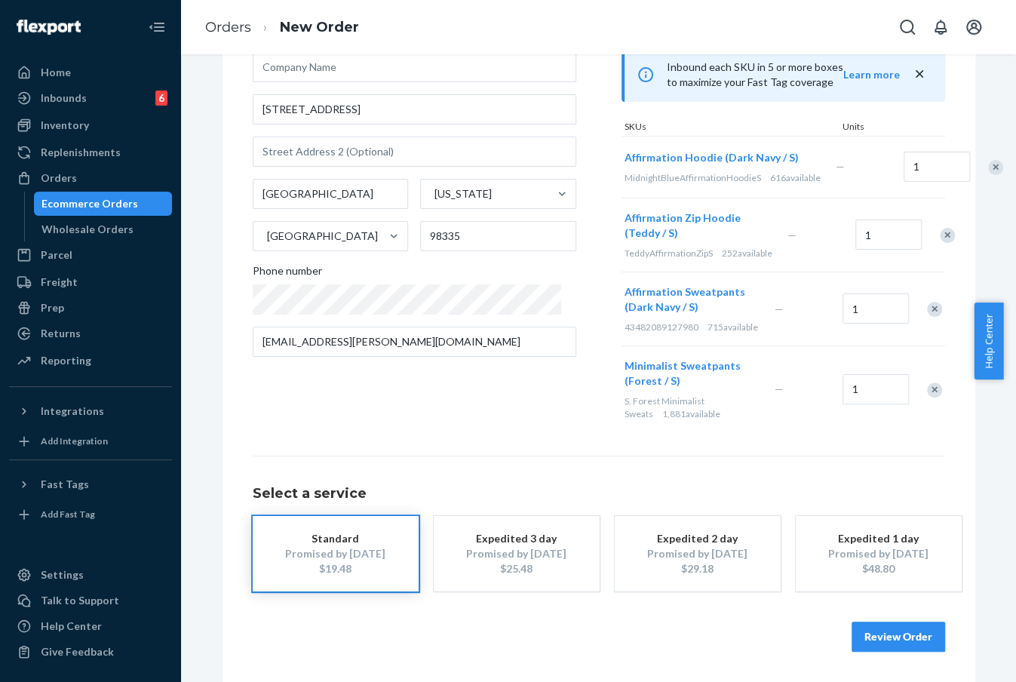
click at [876, 626] on button "Review Order" at bounding box center [899, 637] width 94 height 30
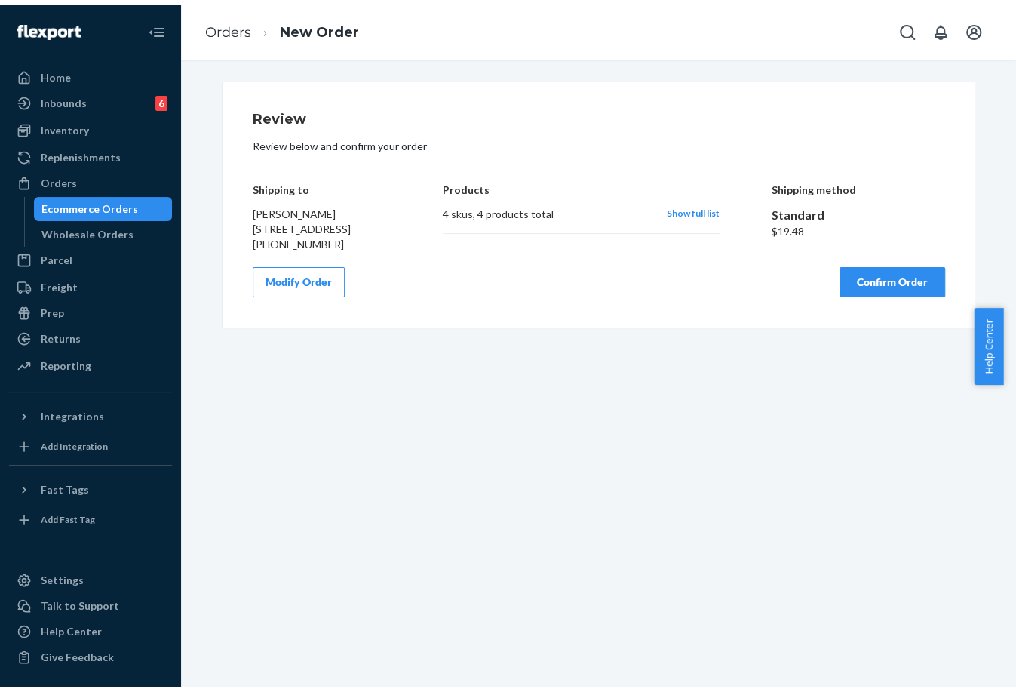
scroll to position [0, 0]
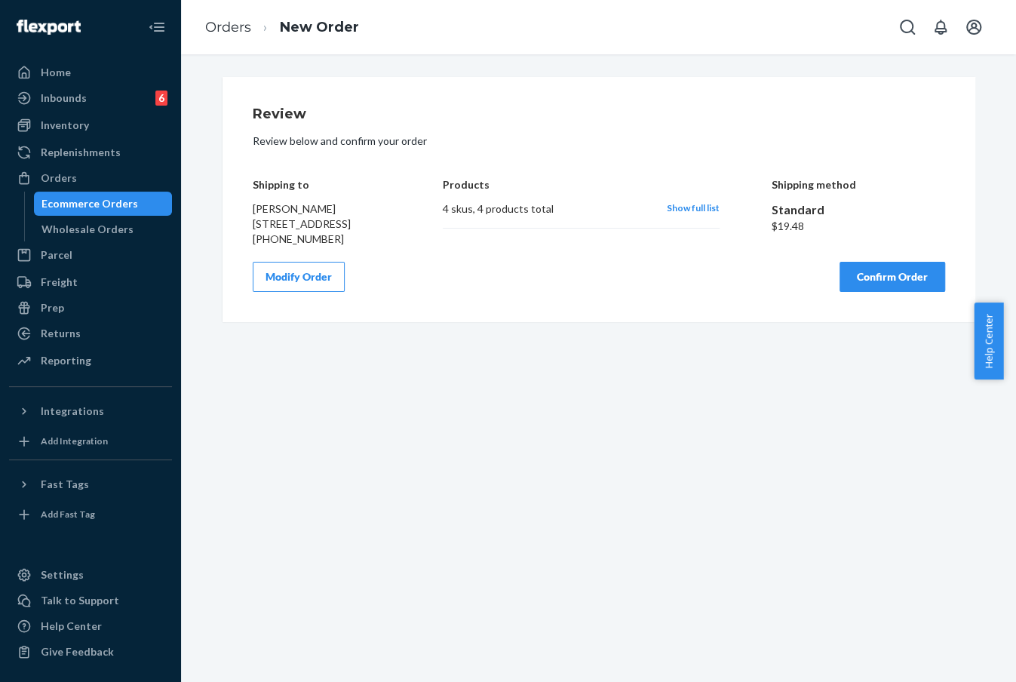
click at [867, 286] on button "Confirm Order" at bounding box center [893, 277] width 106 height 30
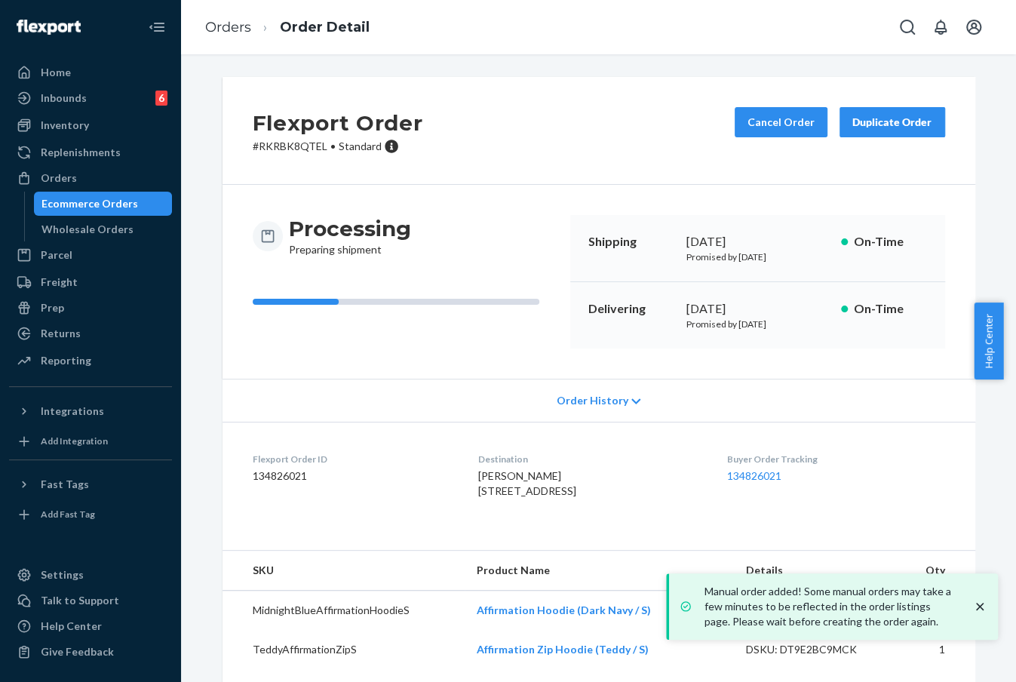
drag, startPoint x: 674, startPoint y: 308, endPoint x: 730, endPoint y: 309, distance: 55.8
click at [730, 309] on div "Delivering [DATE] Promised by [DATE] On-Time" at bounding box center [757, 315] width 375 height 66
copy div "[DATE]"
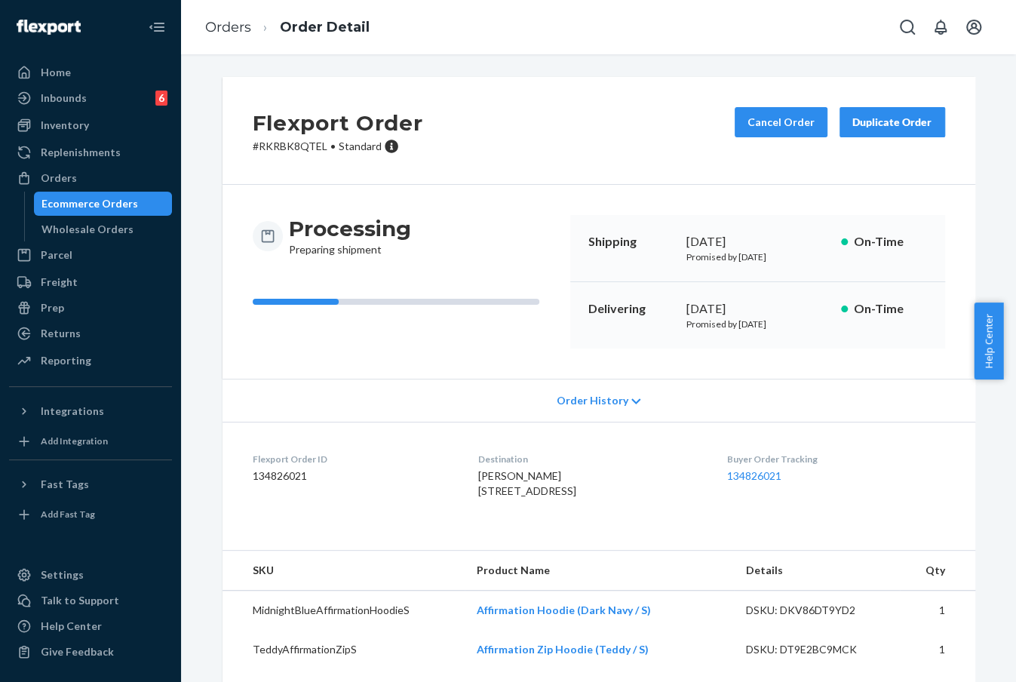
click at [762, 482] on dd "134826021" at bounding box center [835, 475] width 217 height 15
click at [766, 471] on link "134826021" at bounding box center [754, 475] width 54 height 13
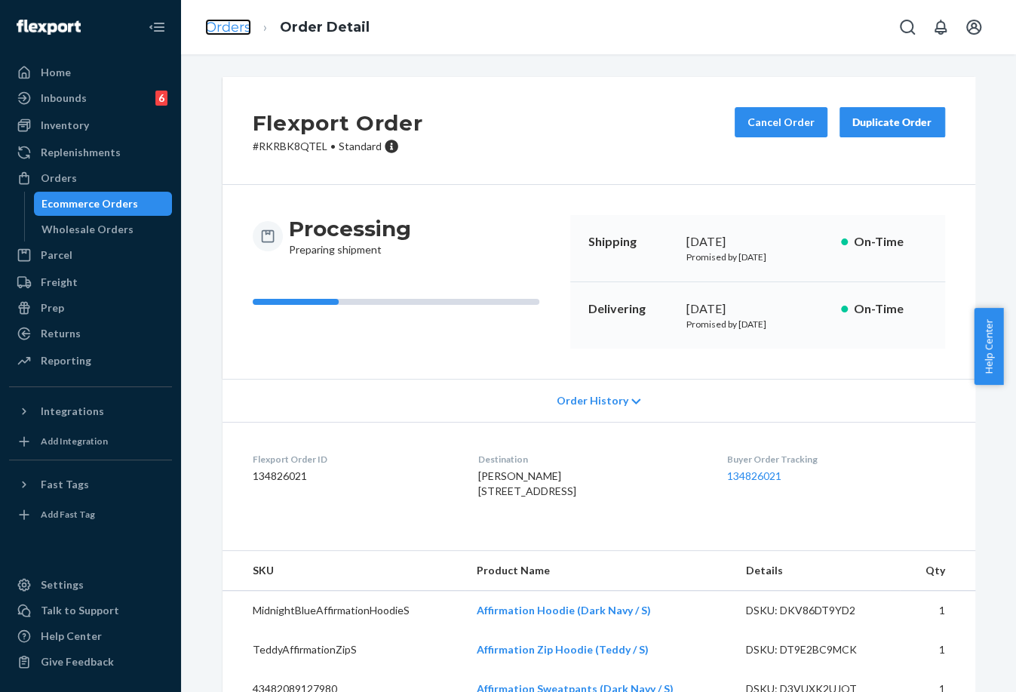
click at [234, 29] on link "Orders" at bounding box center [228, 27] width 46 height 17
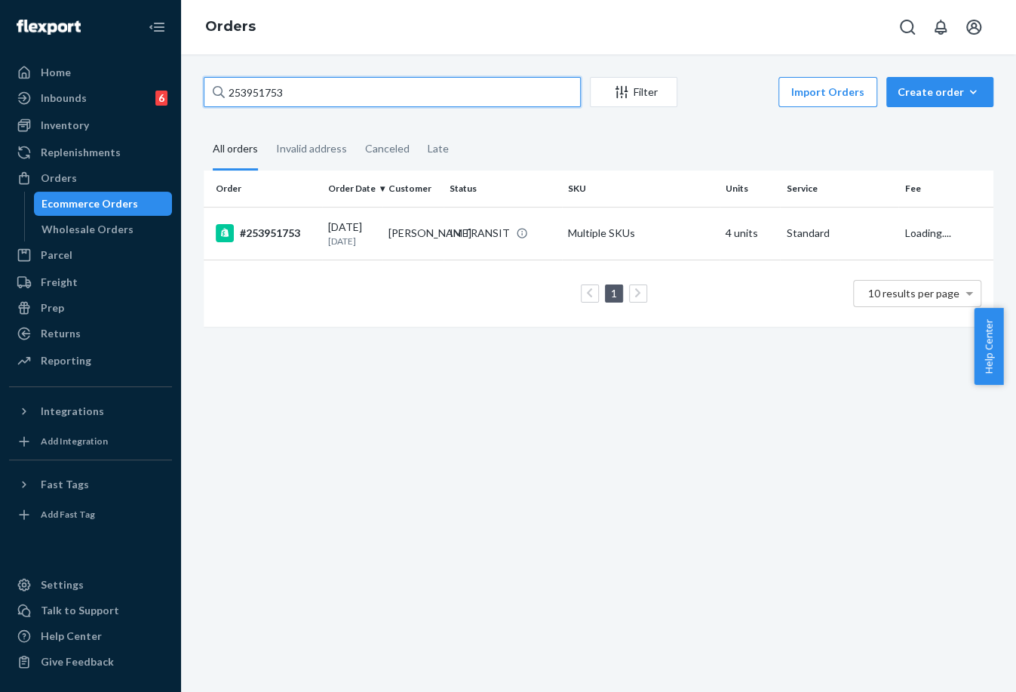
click at [272, 89] on input "253951753" at bounding box center [392, 92] width 377 height 30
paste input "4554838"
type input "254554838"
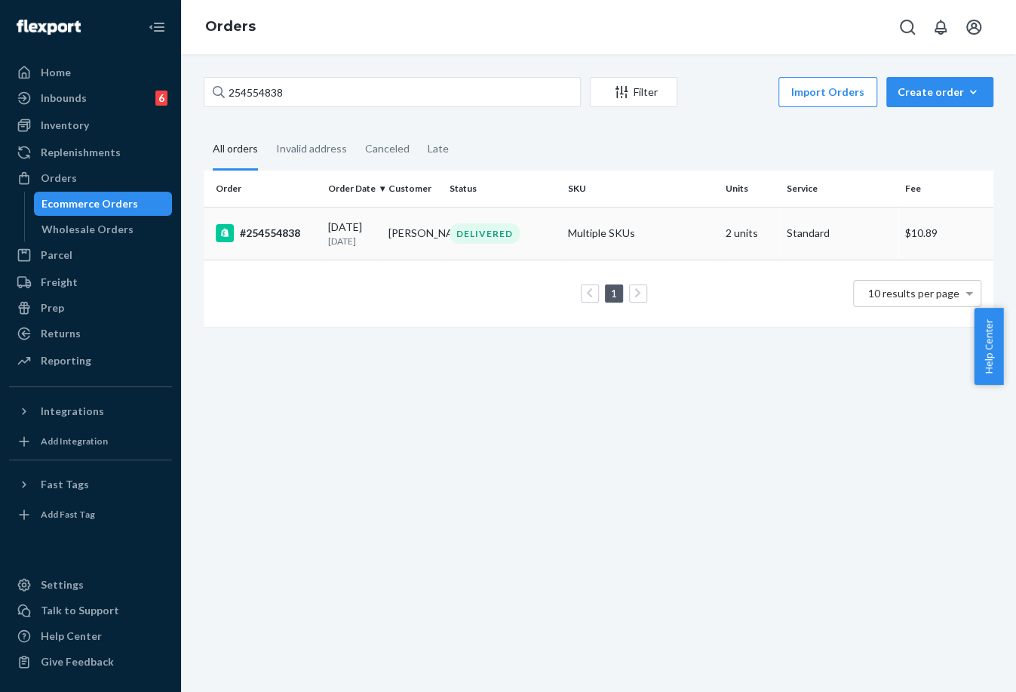
click at [438, 231] on td "[PERSON_NAME]" at bounding box center [412, 233] width 60 height 53
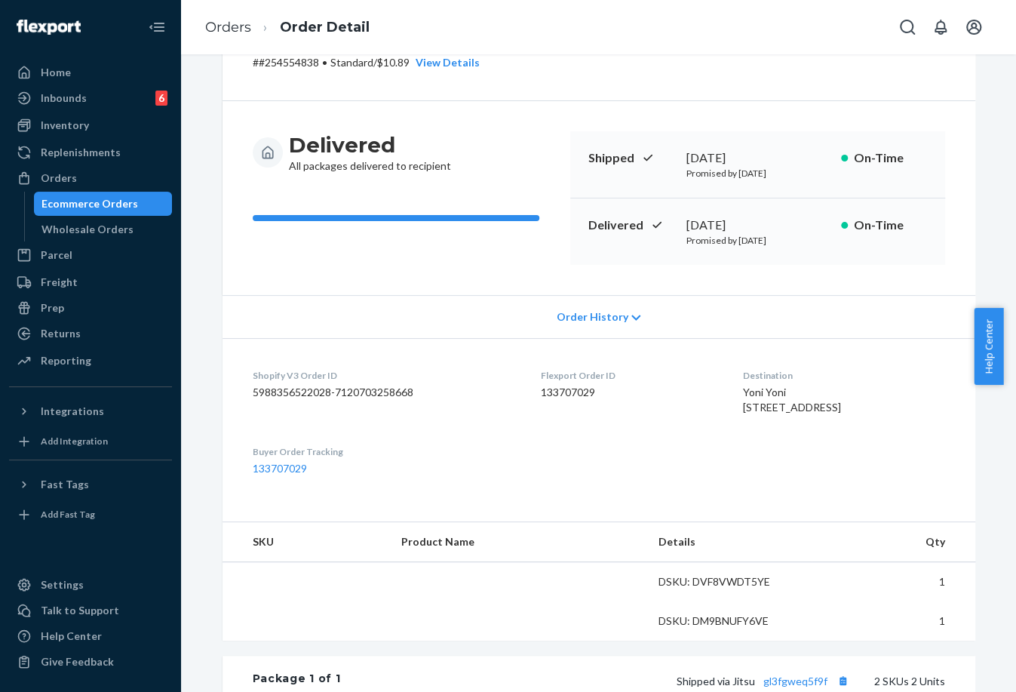
scroll to position [251, 0]
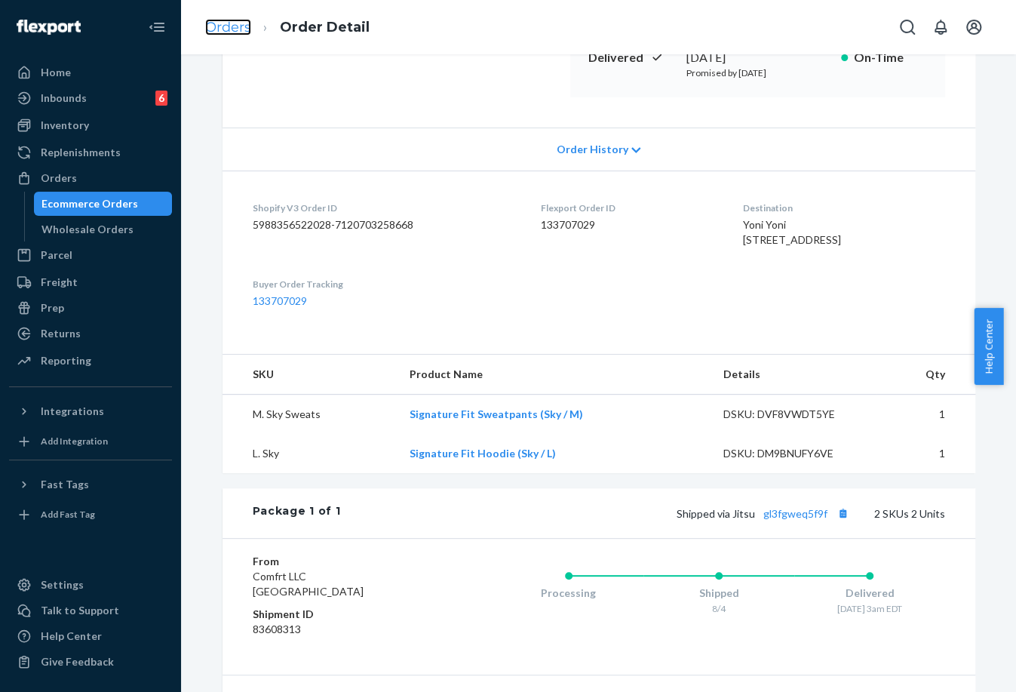
click at [227, 23] on link "Orders" at bounding box center [228, 27] width 46 height 17
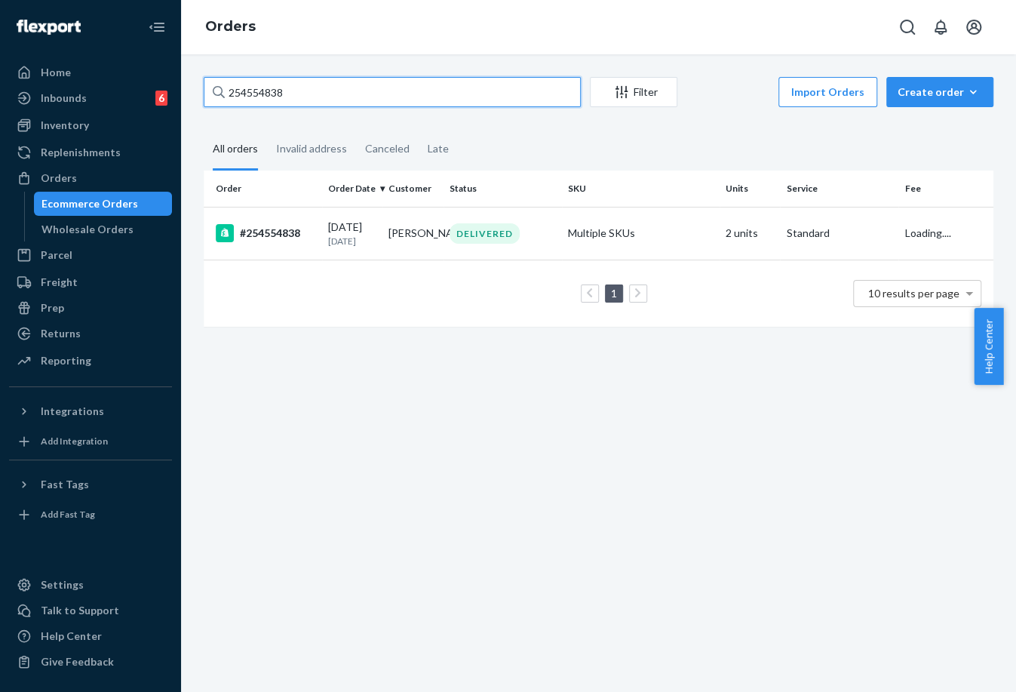
click at [266, 80] on input "254554838" at bounding box center [392, 92] width 377 height 30
click at [269, 86] on input "254554838" at bounding box center [392, 92] width 377 height 30
paste input "3616166"
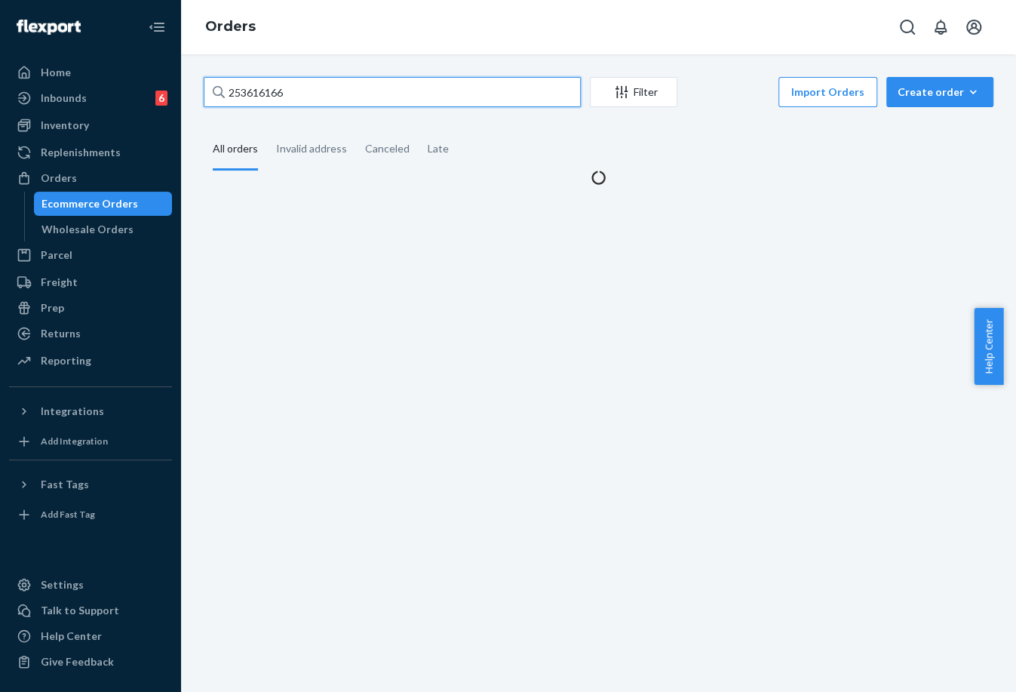
type input "253616166"
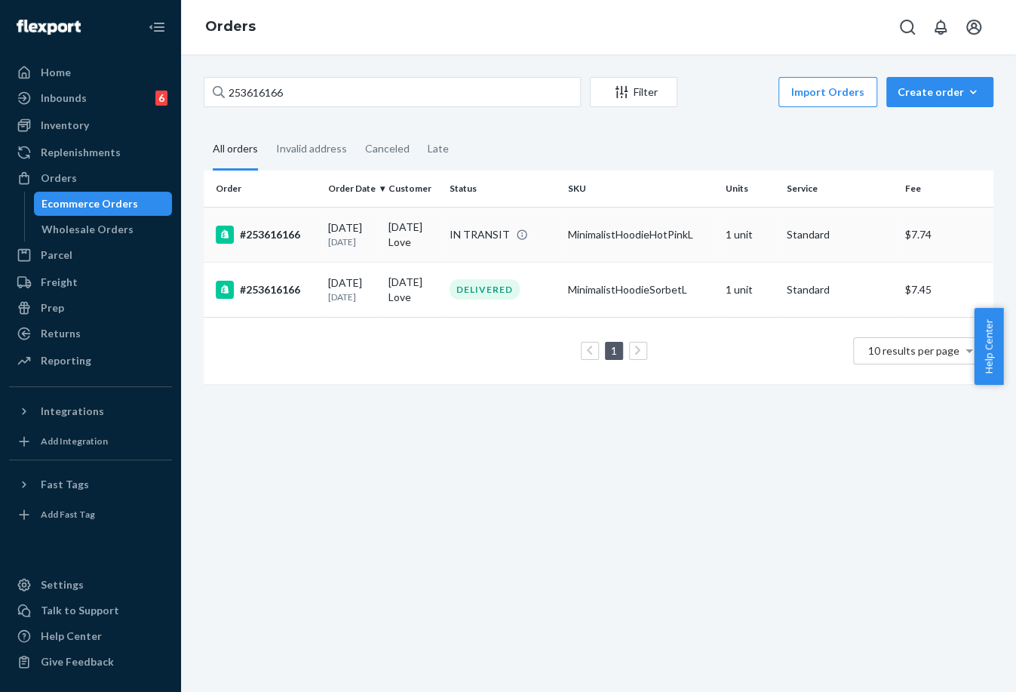
click at [408, 237] on td "[DATE] Love" at bounding box center [412, 234] width 60 height 55
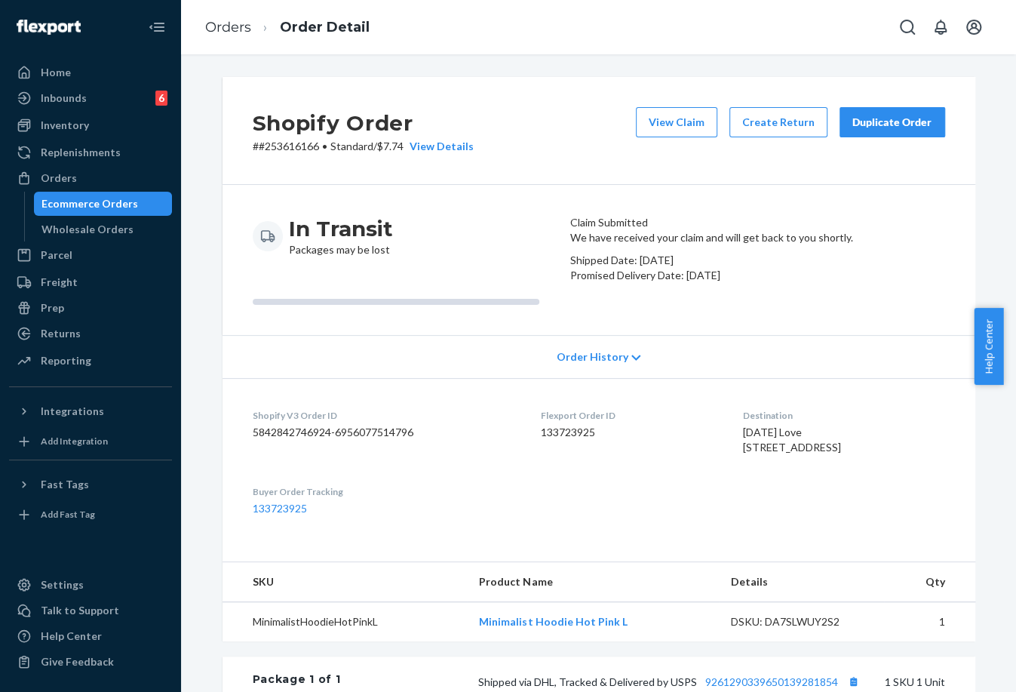
click at [886, 127] on div "Duplicate Order" at bounding box center [892, 122] width 80 height 15
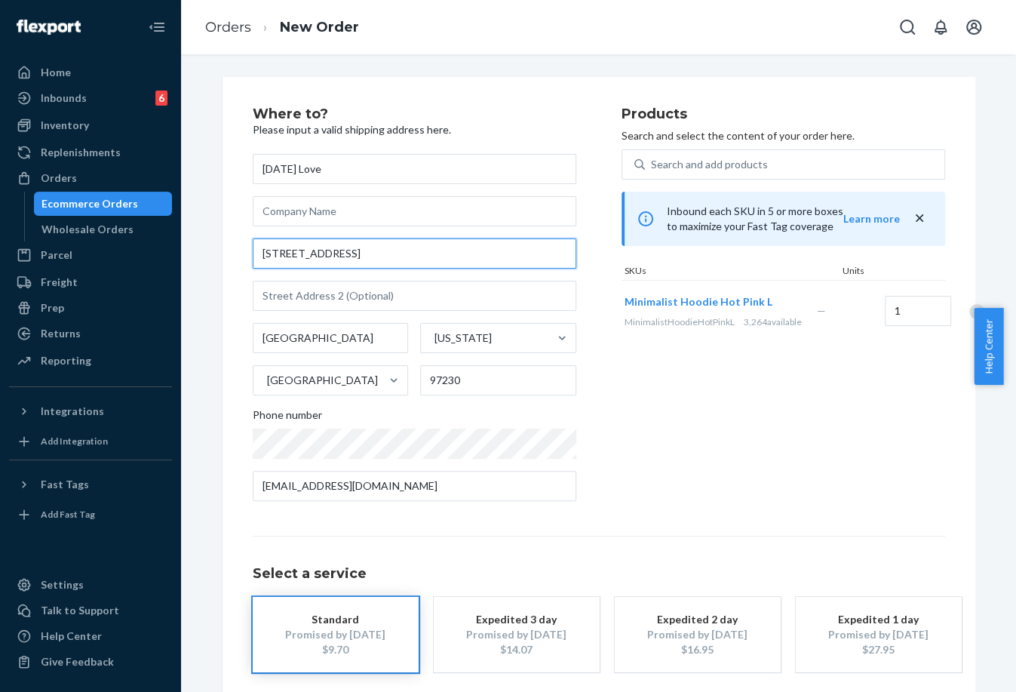
drag, startPoint x: 386, startPoint y: 254, endPoint x: 247, endPoint y: 256, distance: 139.6
click at [253, 256] on input "[STREET_ADDRESS]" at bounding box center [415, 253] width 324 height 30
paste input "[STREET_ADDRESS]"
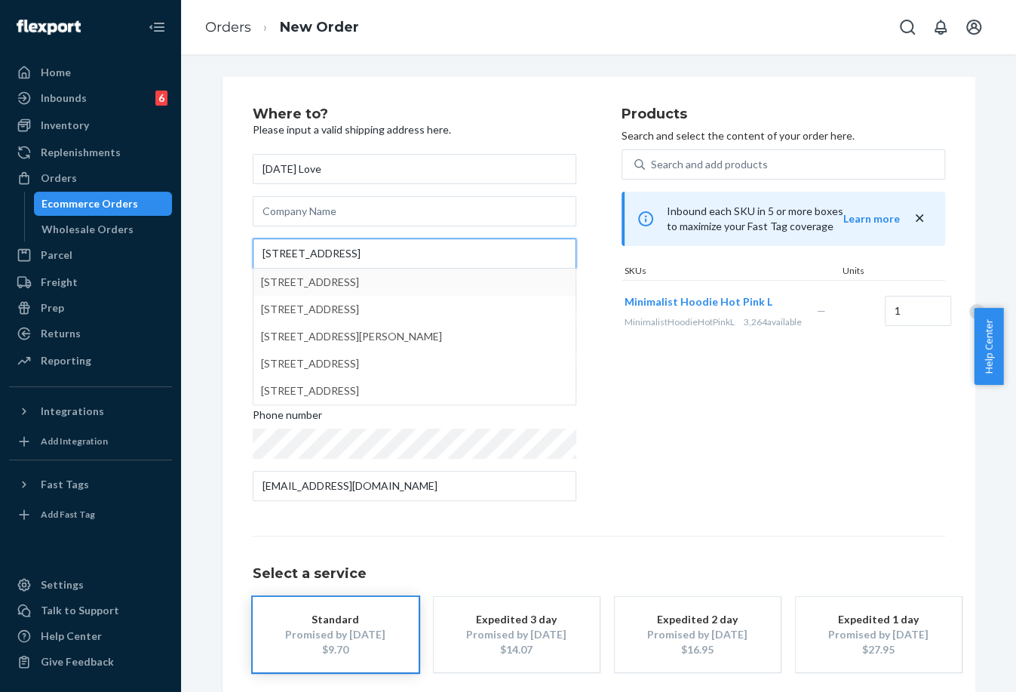
type input "[STREET_ADDRESS]"
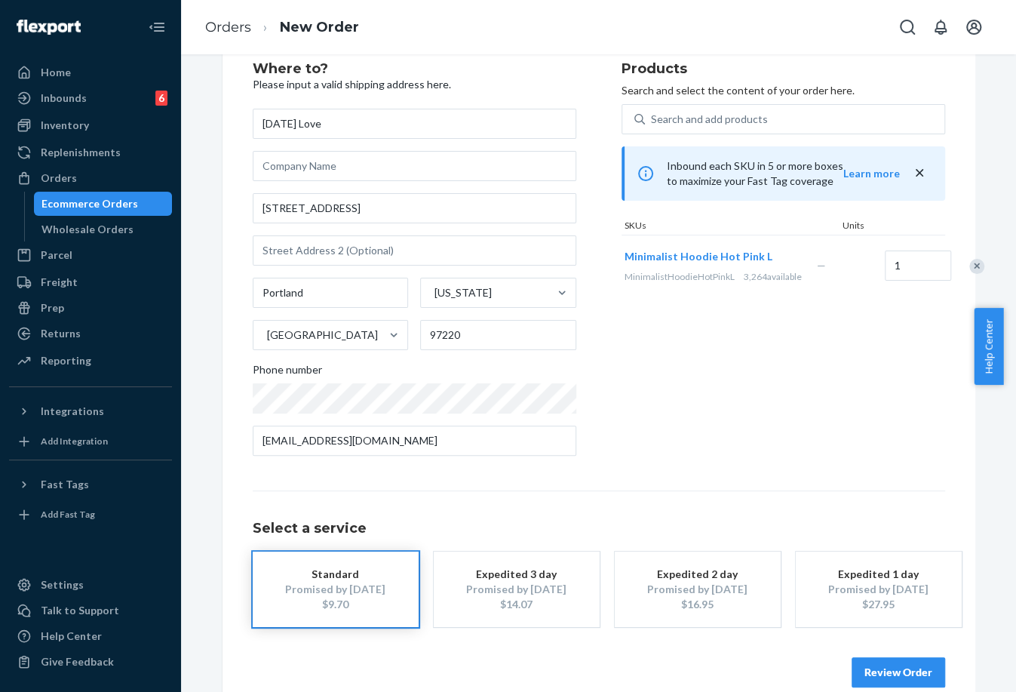
scroll to position [70, 0]
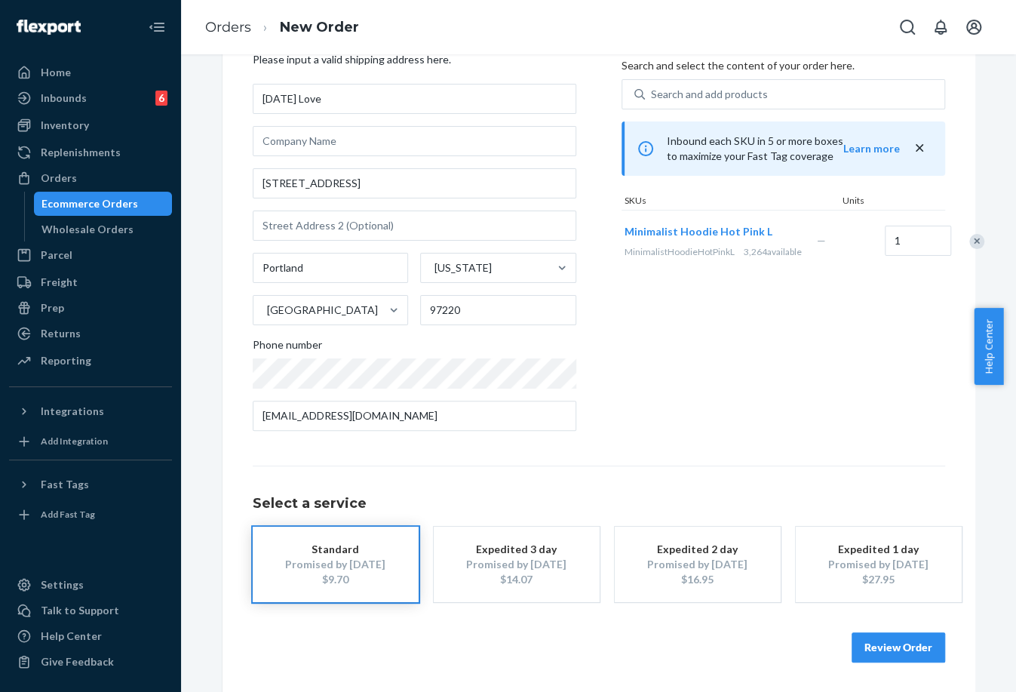
click at [875, 636] on button "Review Order" at bounding box center [899, 647] width 94 height 30
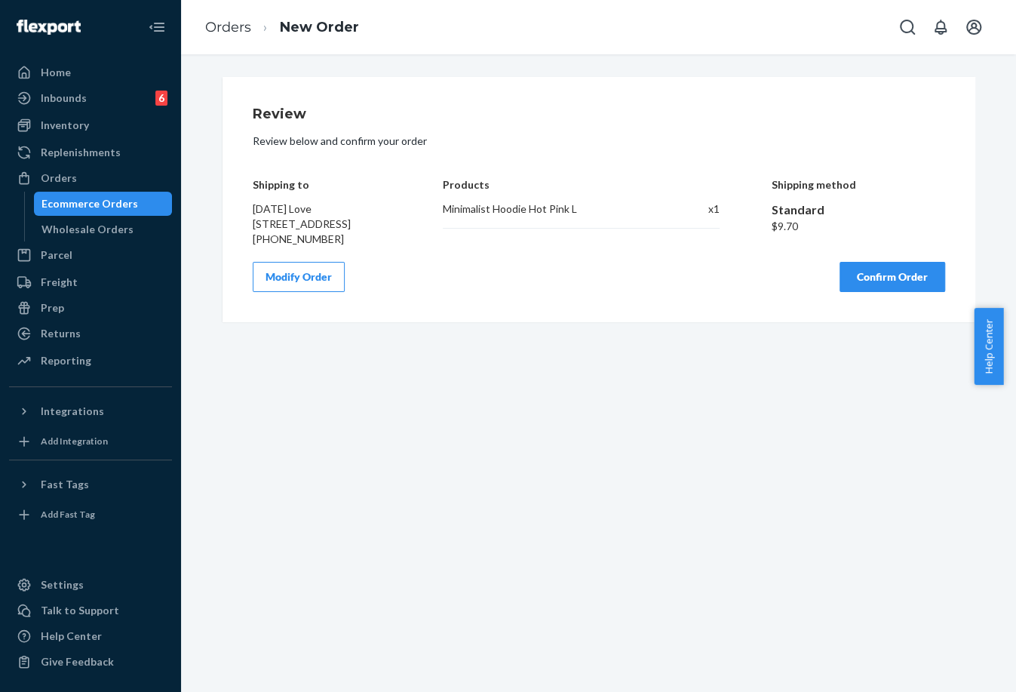
scroll to position [0, 0]
click at [849, 292] on button "Confirm Order" at bounding box center [893, 277] width 106 height 30
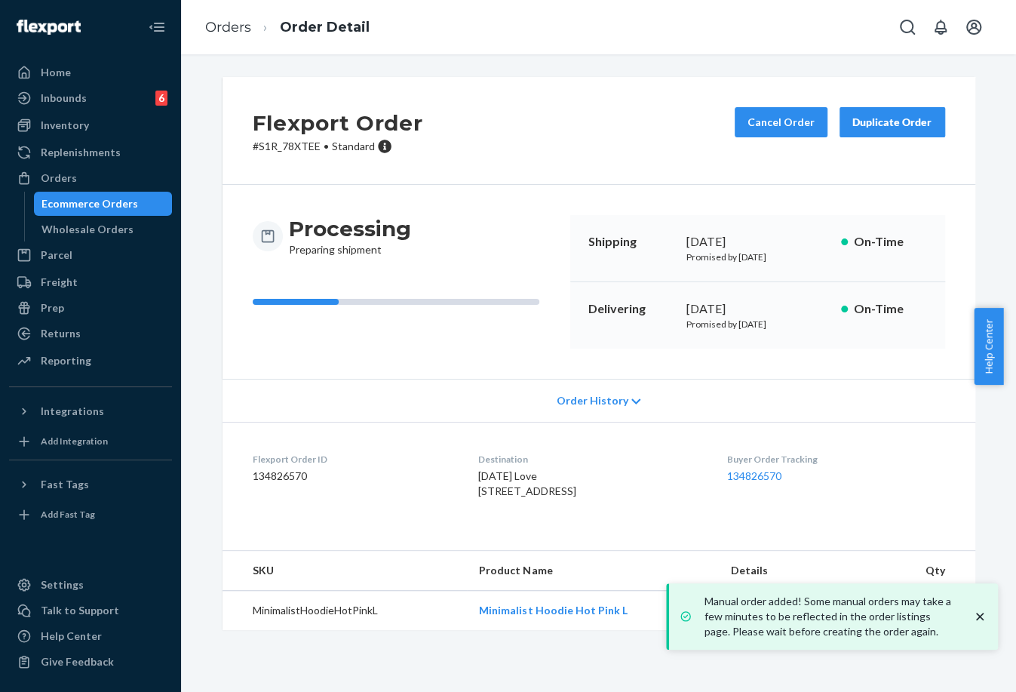
drag, startPoint x: 682, startPoint y: 304, endPoint x: 734, endPoint y: 302, distance: 52.1
click at [734, 302] on div "Delivering [DATE] Promised by [DATE] On-Time" at bounding box center [757, 315] width 375 height 66
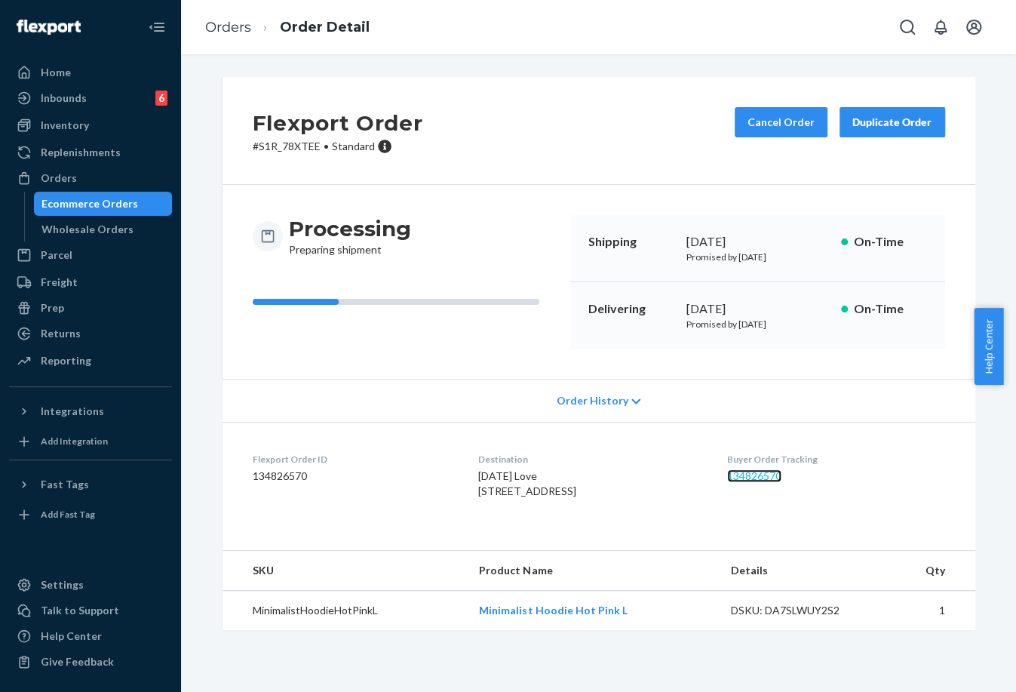
click at [757, 471] on link "134826570" at bounding box center [754, 475] width 54 height 13
click at [211, 35] on link "Orders" at bounding box center [228, 27] width 46 height 17
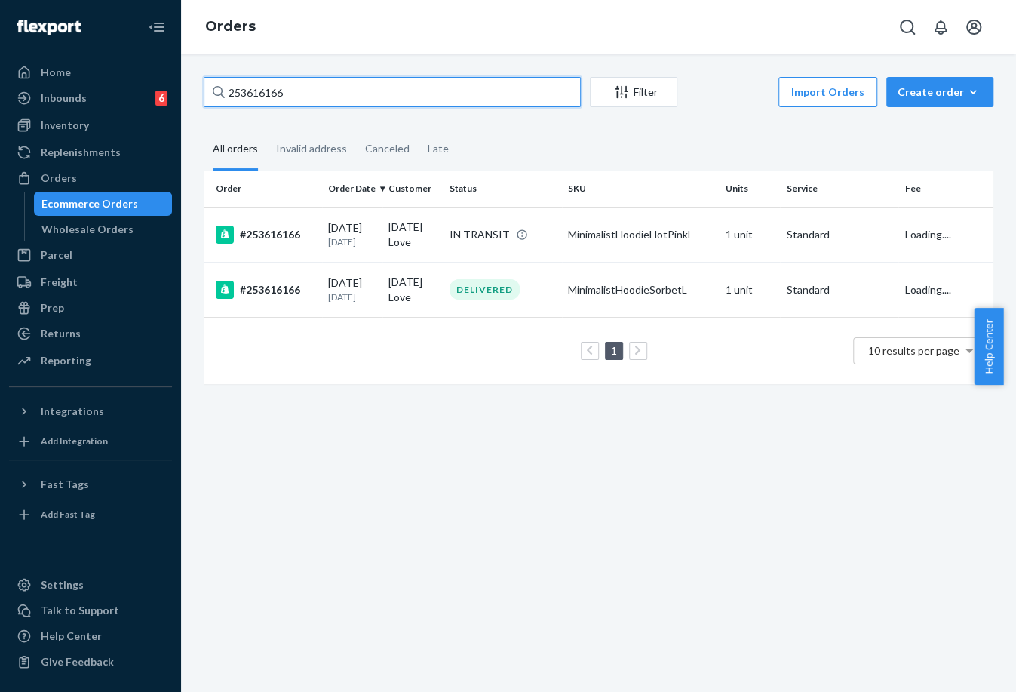
click at [253, 104] on input "253616166" at bounding box center [392, 92] width 377 height 30
paste input "979672"
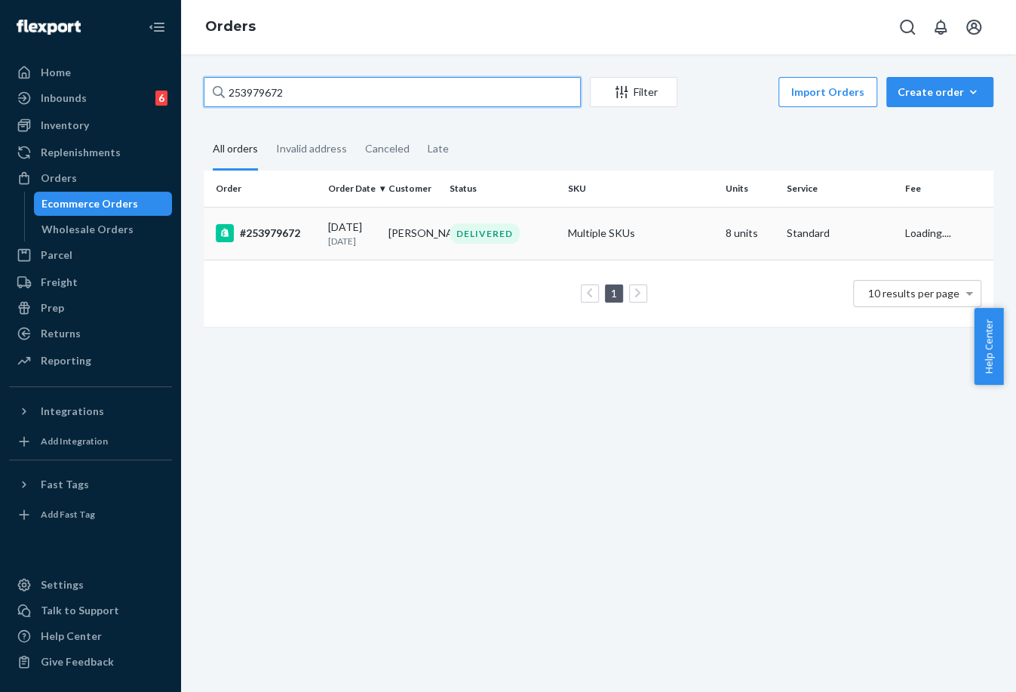
type input "253979672"
click at [315, 246] on td "#253979672" at bounding box center [263, 233] width 118 height 53
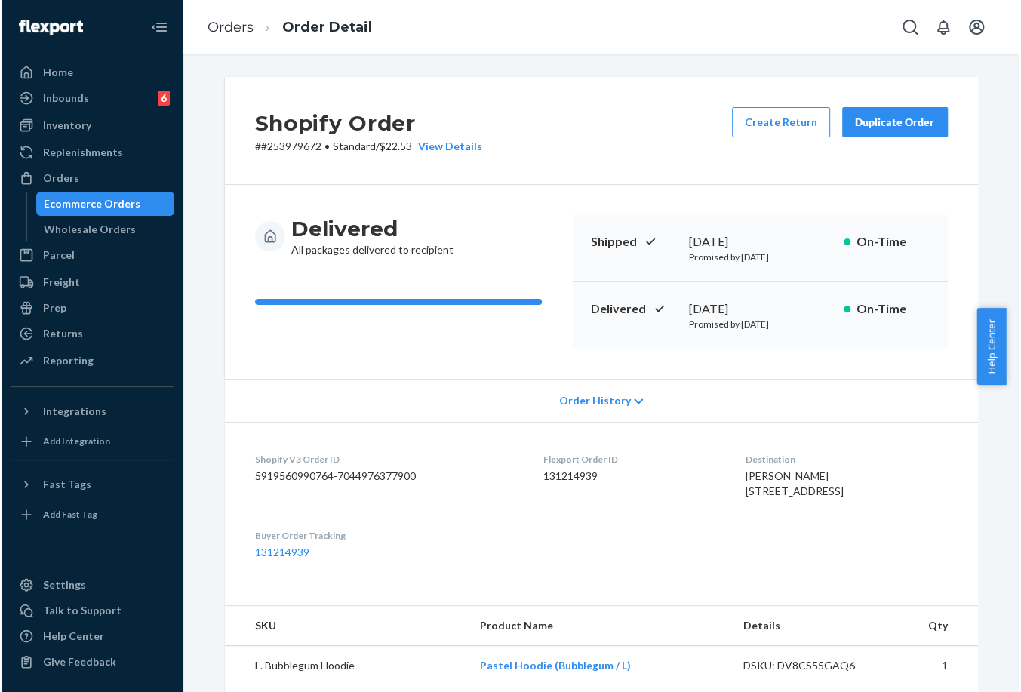
scroll to position [335, 0]
